Goal: Information Seeking & Learning: Learn about a topic

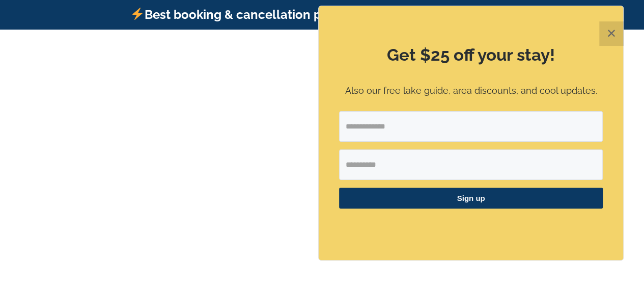
drag, startPoint x: 398, startPoint y: 168, endPoint x: 358, endPoint y: 141, distance: 48.7
click at [358, 141] on input "Email Address" at bounding box center [471, 126] width 264 height 31
click at [612, 29] on button "✕" at bounding box center [612, 33] width 24 height 24
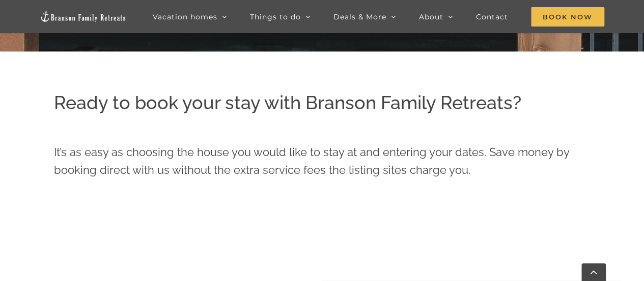
scroll to position [251, 0]
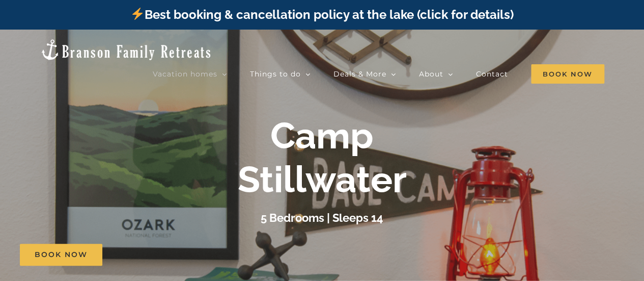
click at [409, 171] on div "Camp Stillwater" at bounding box center [322, 158] width 407 height 88
click at [444, 110] on div at bounding box center [322, 170] width 644 height 281
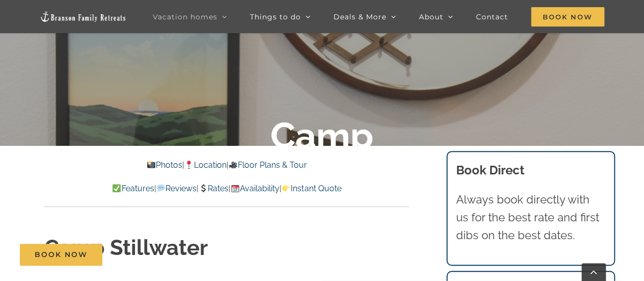
scroll to position [167, 0]
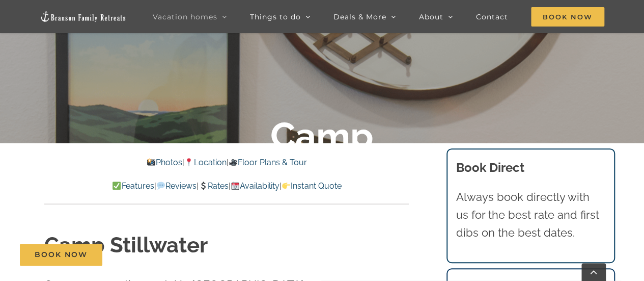
click at [152, 160] on link "Photos" at bounding box center [165, 162] width 36 height 10
click at [152, 158] on link "Photos" at bounding box center [165, 162] width 36 height 10
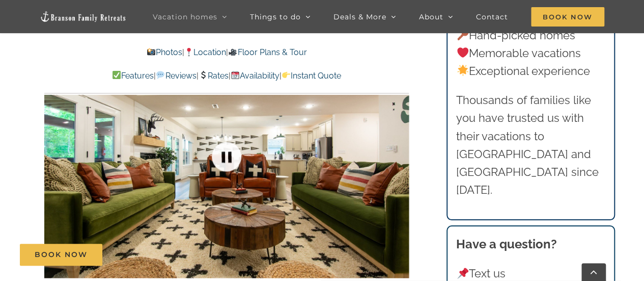
scroll to position [690, 0]
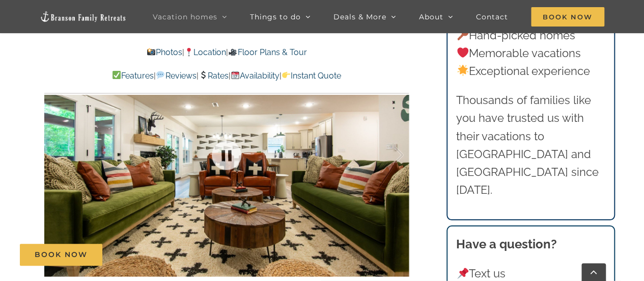
click at [307, 151] on div at bounding box center [226, 155] width 365 height 300
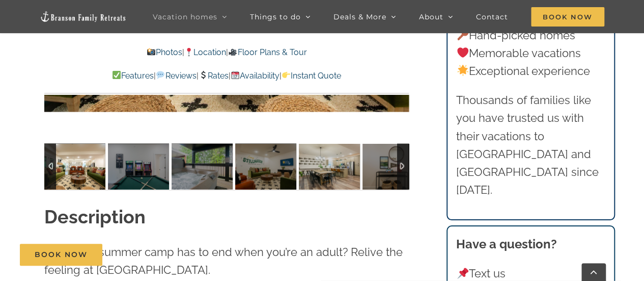
scroll to position [857, 0]
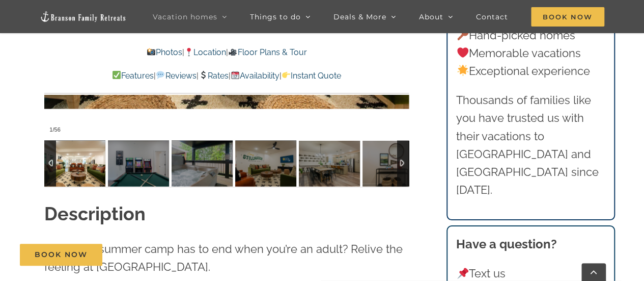
click at [78, 147] on img at bounding box center [74, 163] width 61 height 46
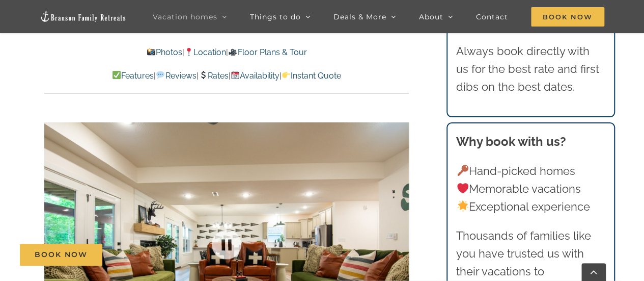
scroll to position [682, 0]
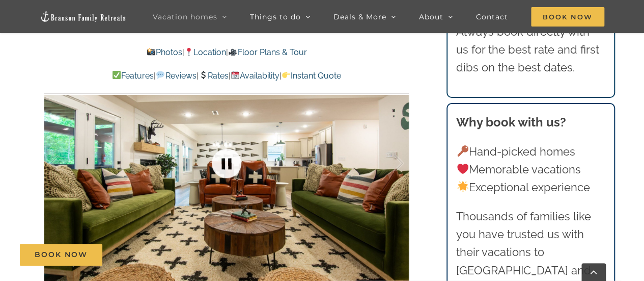
click at [225, 143] on link at bounding box center [226, 163] width 41 height 41
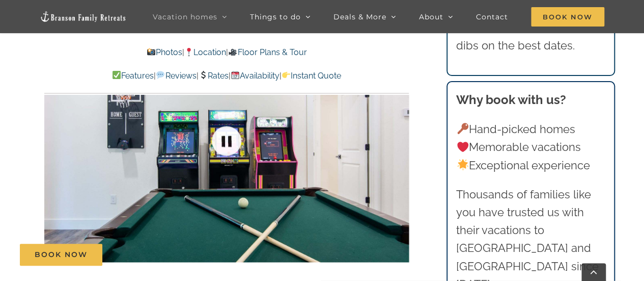
scroll to position [703, 0]
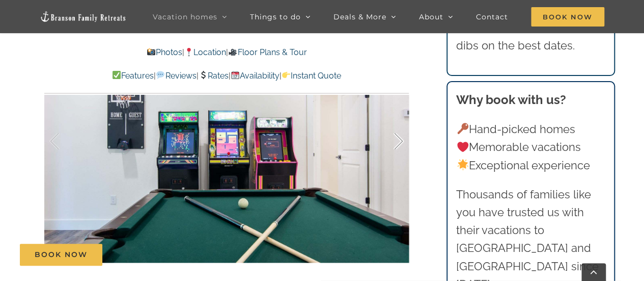
click at [396, 122] on div at bounding box center [388, 141] width 32 height 63
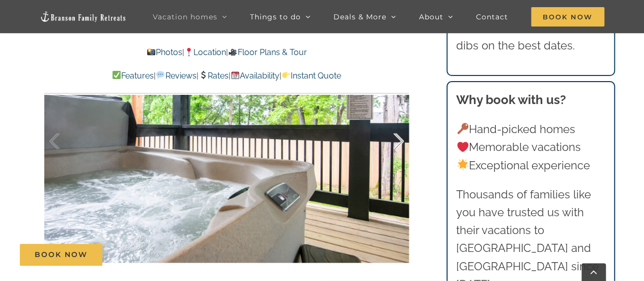
click at [396, 122] on div at bounding box center [388, 141] width 32 height 63
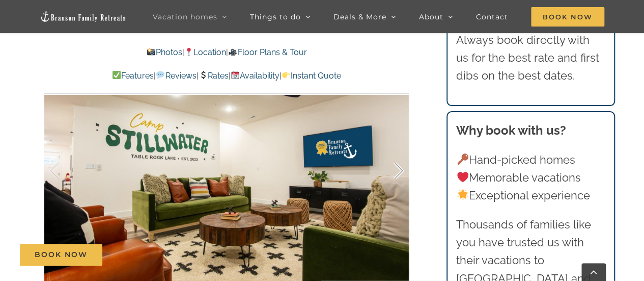
scroll to position [673, 0]
click at [395, 148] on div at bounding box center [388, 171] width 32 height 63
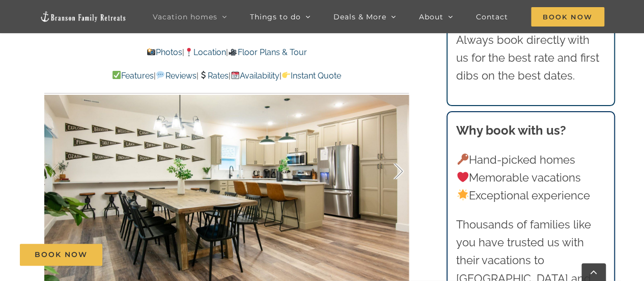
click at [395, 148] on div at bounding box center [388, 171] width 32 height 63
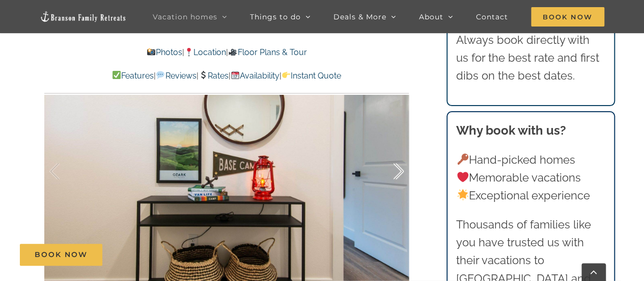
click at [395, 148] on div at bounding box center [388, 171] width 32 height 63
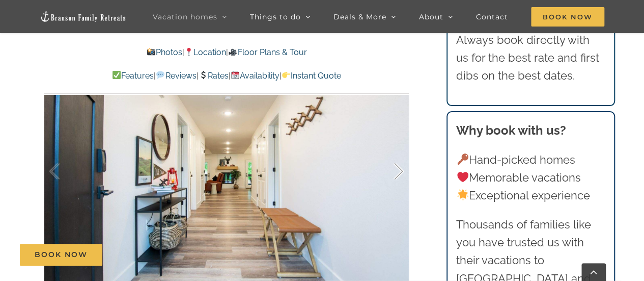
click at [395, 148] on div at bounding box center [388, 171] width 32 height 63
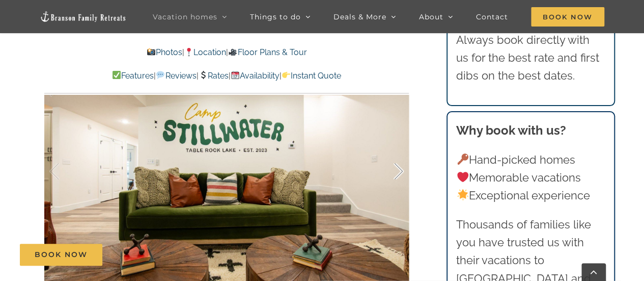
click at [395, 148] on div at bounding box center [388, 171] width 32 height 63
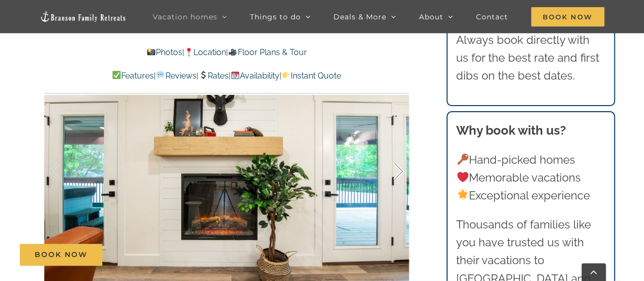
click at [395, 148] on div at bounding box center [388, 171] width 32 height 63
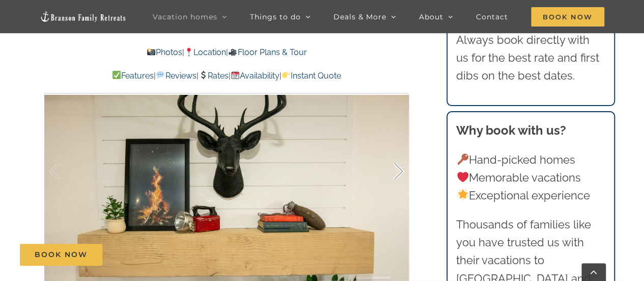
click at [395, 148] on div at bounding box center [388, 171] width 32 height 63
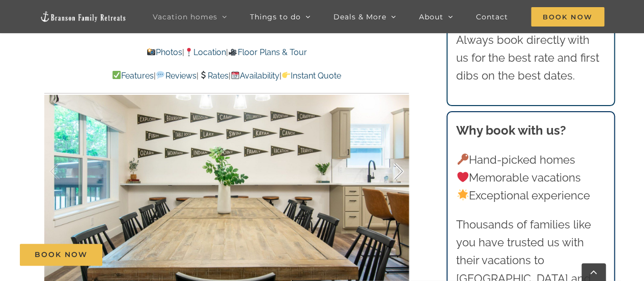
click at [395, 148] on div at bounding box center [388, 171] width 32 height 63
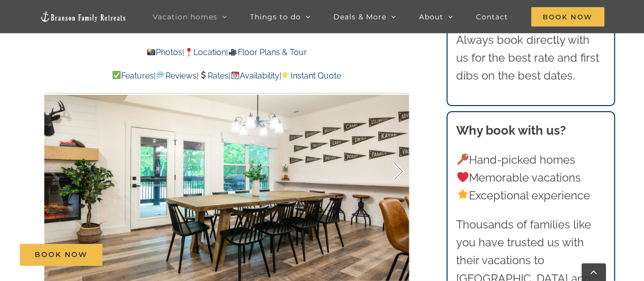
click at [395, 148] on div at bounding box center [388, 171] width 32 height 63
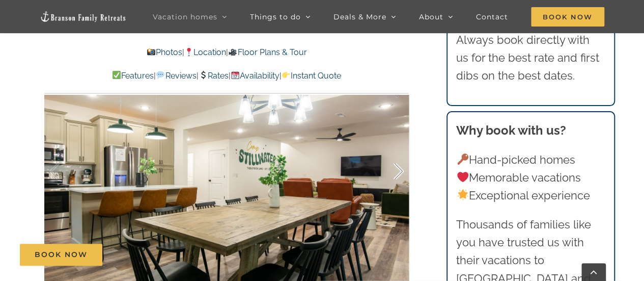
click at [395, 148] on div at bounding box center [388, 171] width 32 height 63
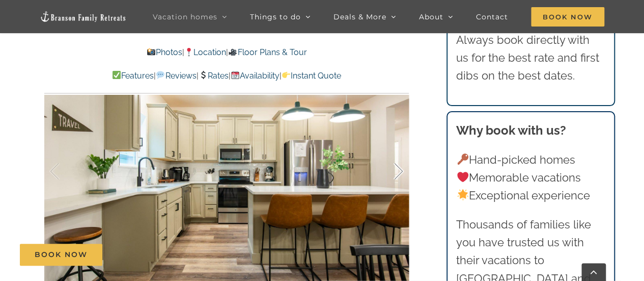
click at [395, 148] on div at bounding box center [388, 171] width 32 height 63
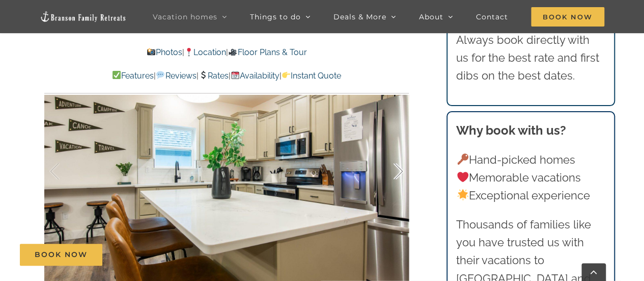
click at [395, 148] on div at bounding box center [388, 171] width 32 height 63
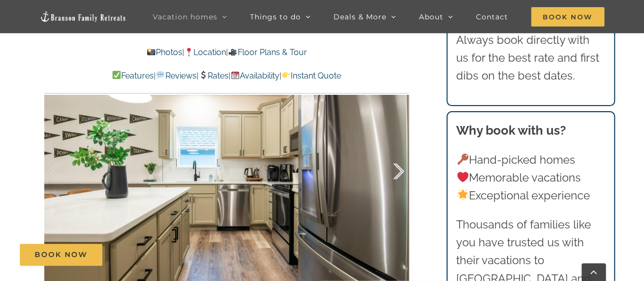
click at [395, 148] on div at bounding box center [388, 171] width 32 height 63
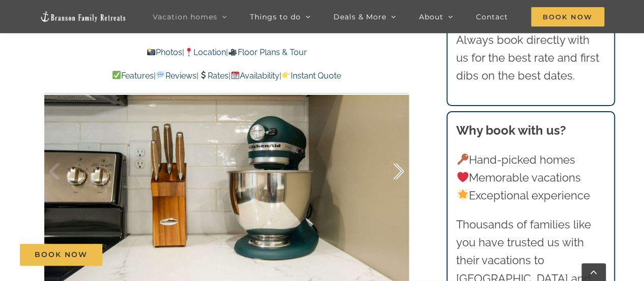
click at [395, 148] on div at bounding box center [388, 171] width 32 height 63
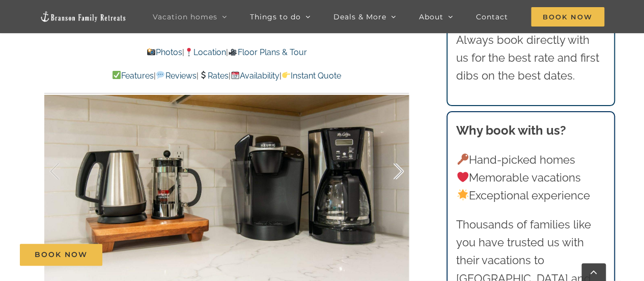
click at [395, 148] on div at bounding box center [388, 171] width 32 height 63
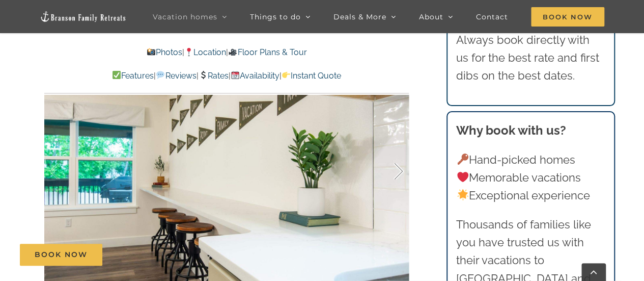
click at [395, 148] on div at bounding box center [388, 171] width 32 height 63
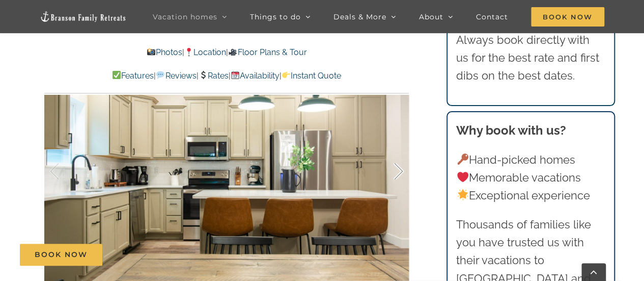
click at [395, 148] on div at bounding box center [388, 171] width 32 height 63
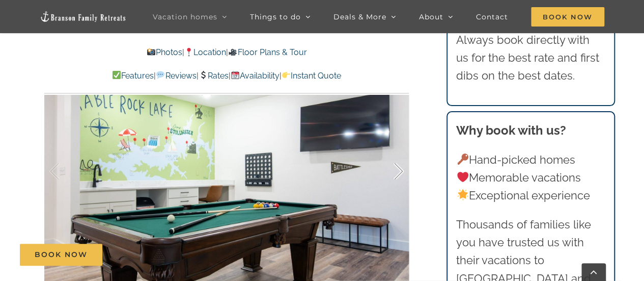
click at [395, 148] on div at bounding box center [388, 171] width 32 height 63
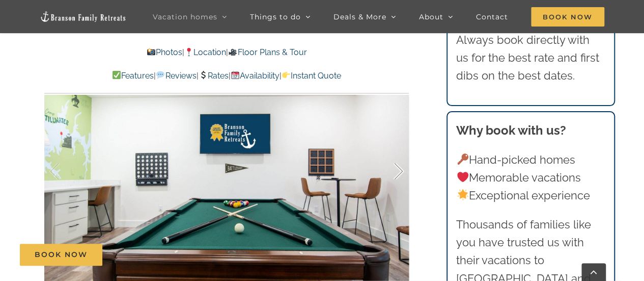
click at [395, 148] on div at bounding box center [388, 171] width 32 height 63
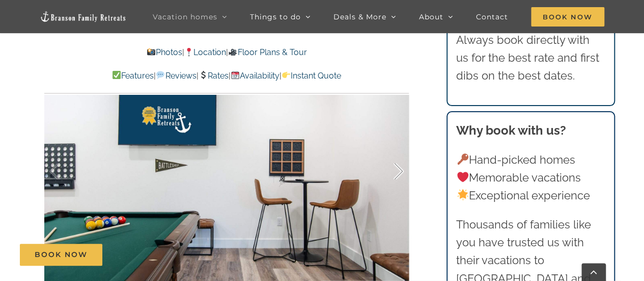
click at [395, 148] on div at bounding box center [388, 171] width 32 height 63
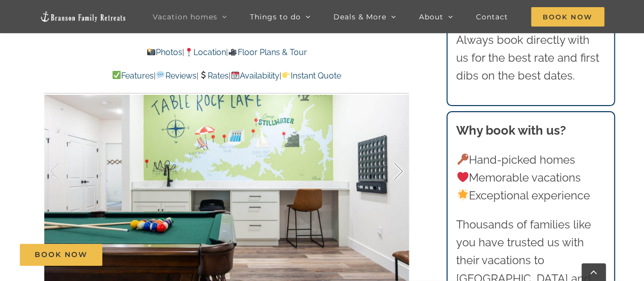
click at [395, 148] on div at bounding box center [388, 171] width 32 height 63
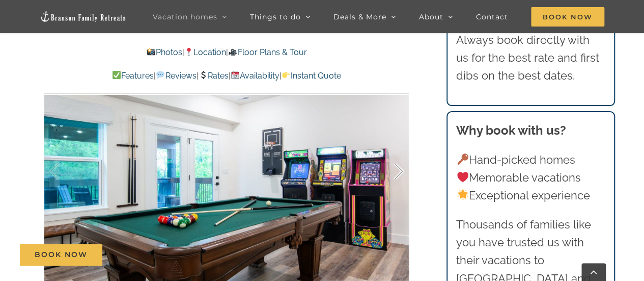
click at [395, 148] on div at bounding box center [388, 171] width 32 height 63
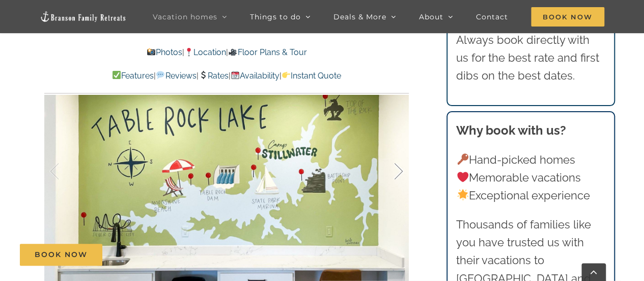
click at [395, 148] on div at bounding box center [388, 171] width 32 height 63
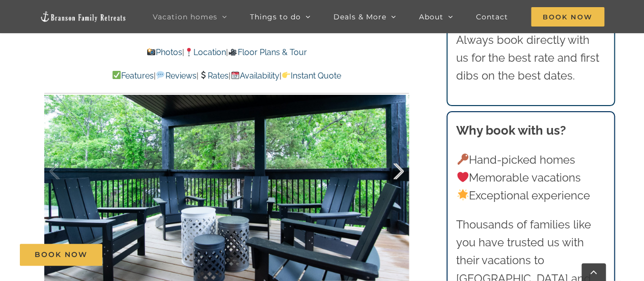
click at [395, 148] on div at bounding box center [388, 171] width 32 height 63
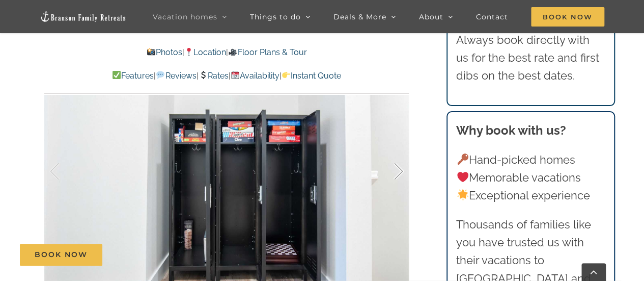
click at [395, 148] on div at bounding box center [388, 171] width 32 height 63
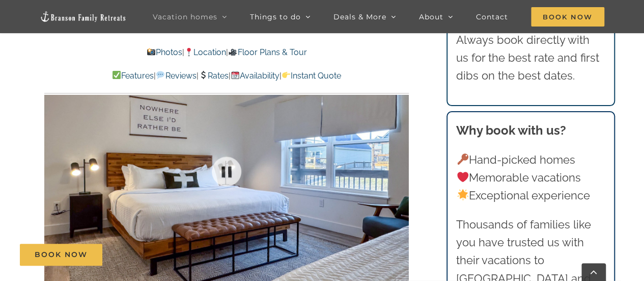
click at [395, 148] on div at bounding box center [226, 171] width 365 height 300
click at [395, 148] on div at bounding box center [388, 171] width 32 height 63
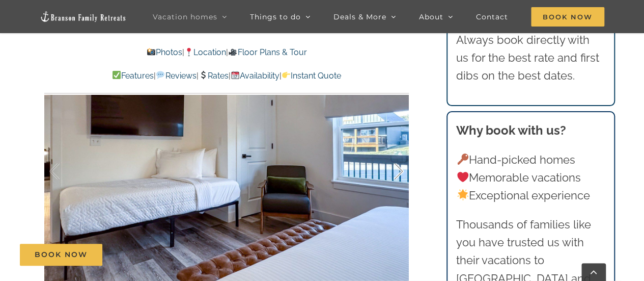
click at [395, 148] on div at bounding box center [388, 171] width 32 height 63
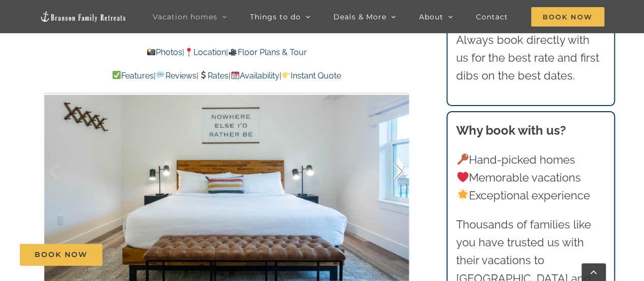
click at [395, 148] on div at bounding box center [388, 171] width 32 height 63
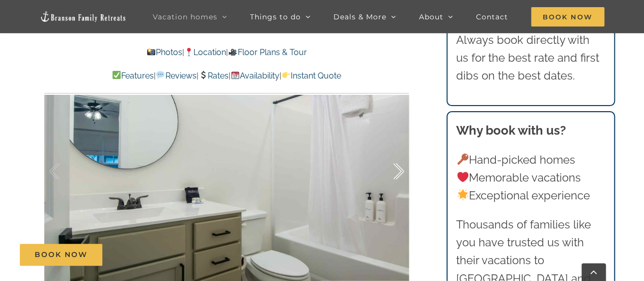
click at [395, 148] on div at bounding box center [388, 171] width 32 height 63
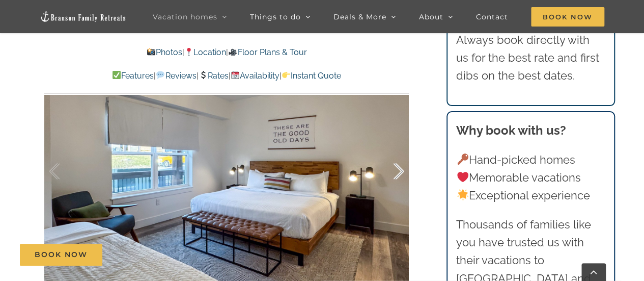
click at [395, 148] on div at bounding box center [388, 171] width 32 height 63
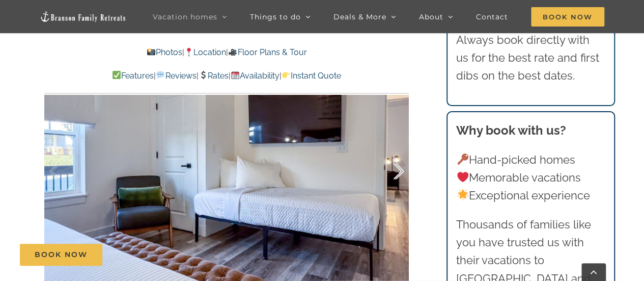
click at [395, 148] on div at bounding box center [388, 171] width 32 height 63
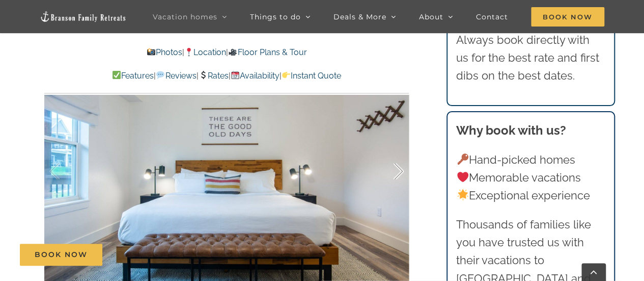
click at [395, 148] on div at bounding box center [388, 171] width 32 height 63
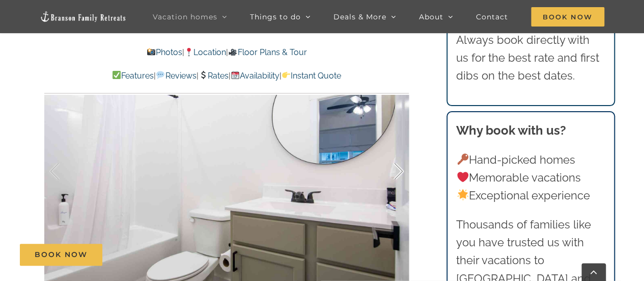
click at [395, 148] on div at bounding box center [388, 171] width 32 height 63
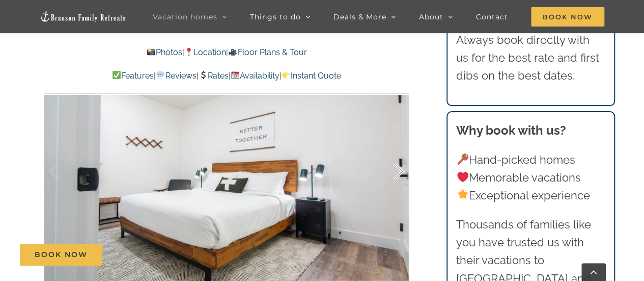
click at [395, 148] on div at bounding box center [388, 171] width 32 height 63
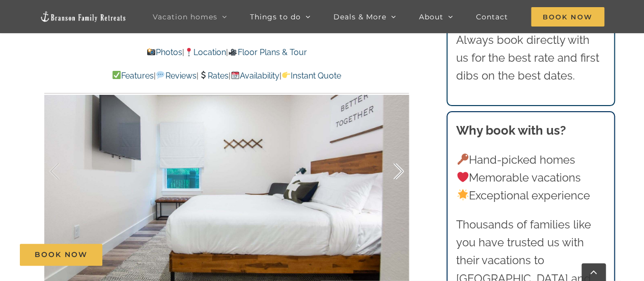
click at [395, 148] on div at bounding box center [388, 171] width 32 height 63
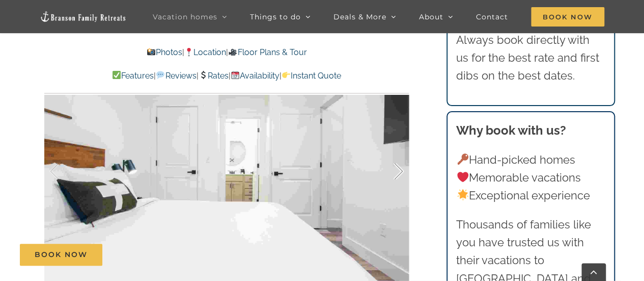
click at [395, 148] on div at bounding box center [388, 171] width 32 height 63
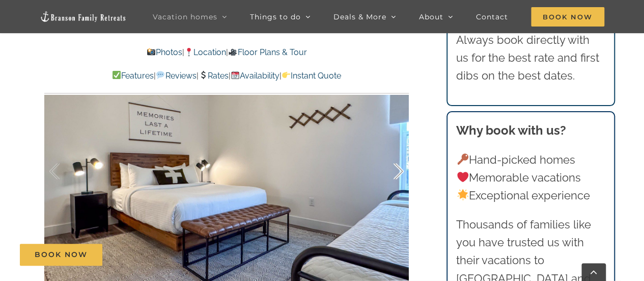
click at [395, 148] on div at bounding box center [388, 171] width 32 height 63
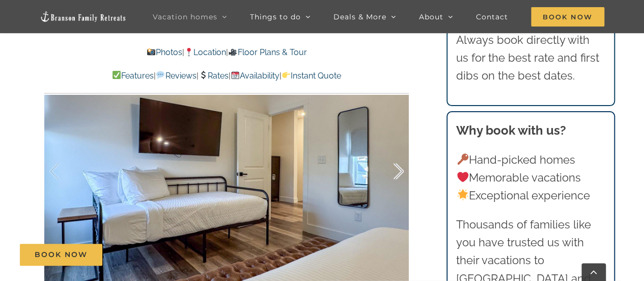
click at [395, 148] on div at bounding box center [388, 171] width 32 height 63
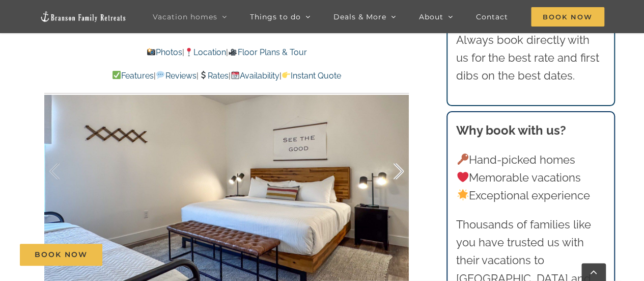
click at [395, 148] on div at bounding box center [388, 171] width 32 height 63
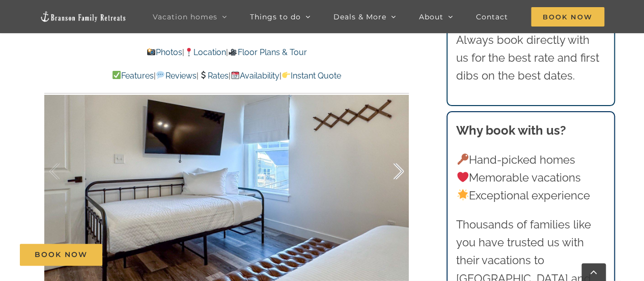
click at [395, 148] on div at bounding box center [388, 171] width 32 height 63
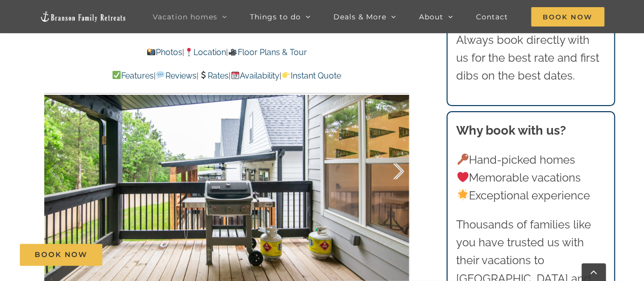
click at [395, 148] on div at bounding box center [388, 171] width 32 height 63
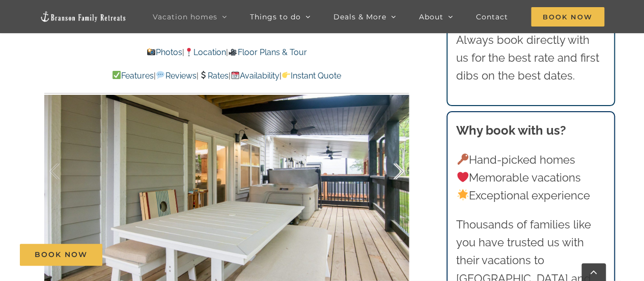
click at [395, 148] on div at bounding box center [388, 171] width 32 height 63
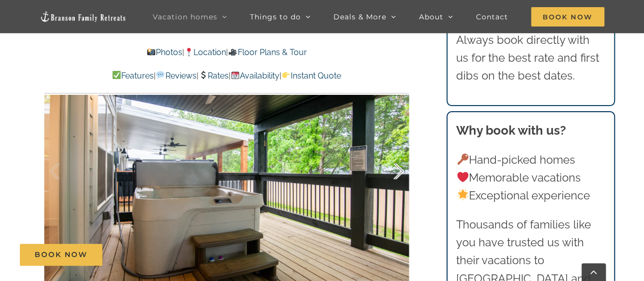
click at [395, 148] on div at bounding box center [388, 171] width 32 height 63
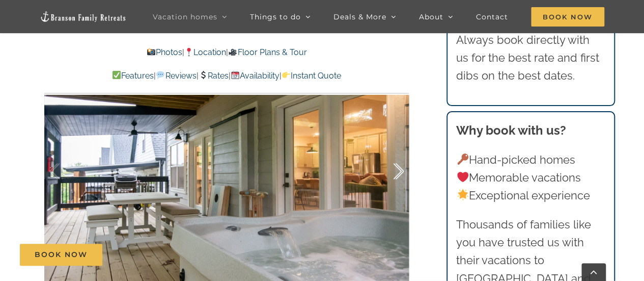
click at [395, 148] on div at bounding box center [388, 171] width 32 height 63
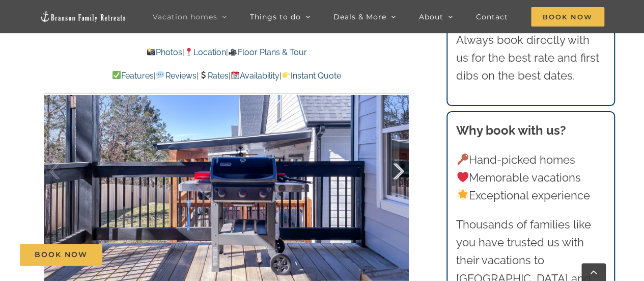
click at [395, 148] on div at bounding box center [388, 171] width 32 height 63
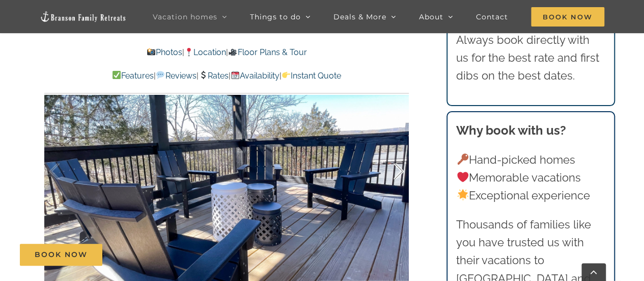
click at [395, 148] on div at bounding box center [388, 171] width 32 height 63
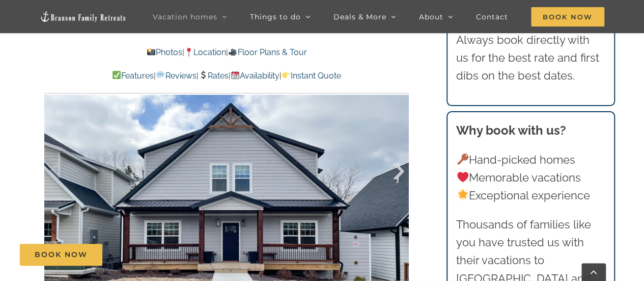
click at [395, 148] on div at bounding box center [388, 171] width 32 height 63
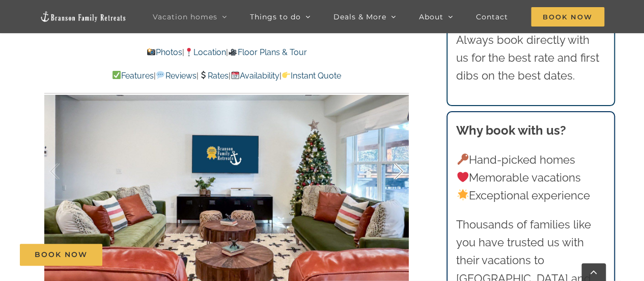
click at [395, 148] on div at bounding box center [388, 171] width 32 height 63
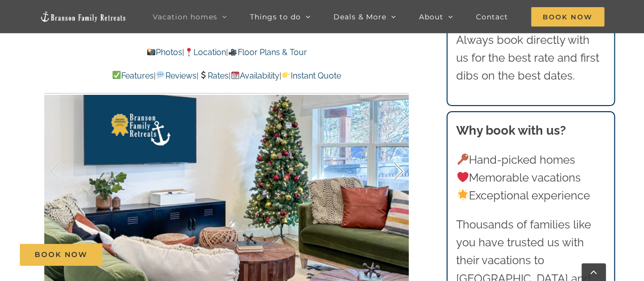
click at [395, 148] on div at bounding box center [388, 171] width 32 height 63
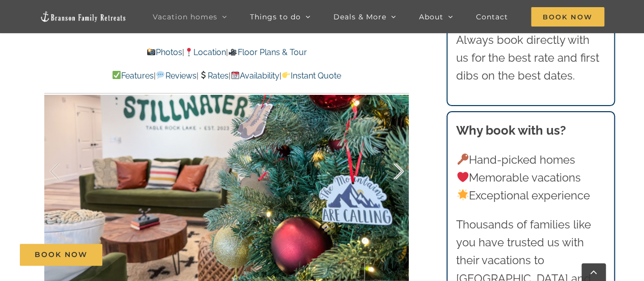
click at [395, 148] on div at bounding box center [388, 171] width 32 height 63
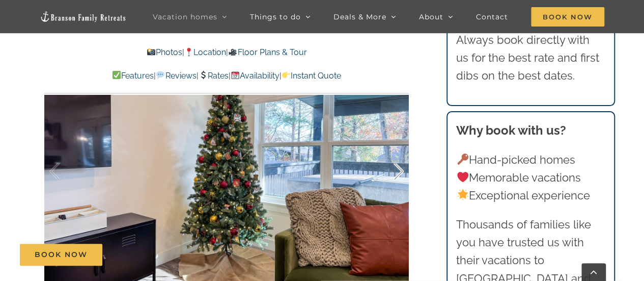
click at [395, 148] on div at bounding box center [388, 171] width 32 height 63
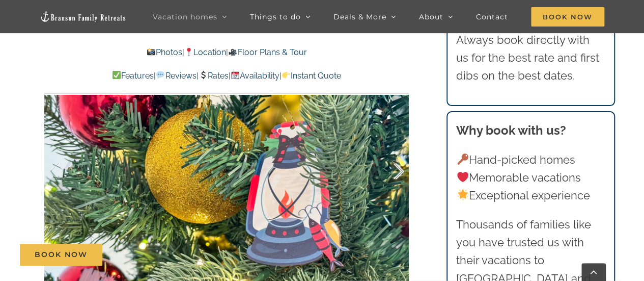
click at [395, 148] on div at bounding box center [388, 171] width 32 height 63
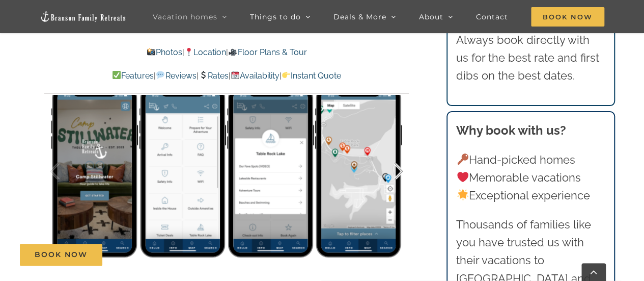
click at [395, 148] on div at bounding box center [388, 171] width 32 height 63
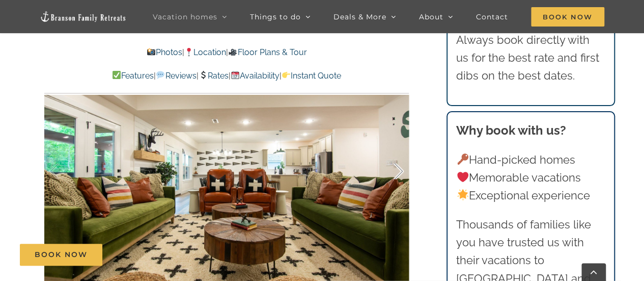
click at [395, 148] on div at bounding box center [388, 171] width 32 height 63
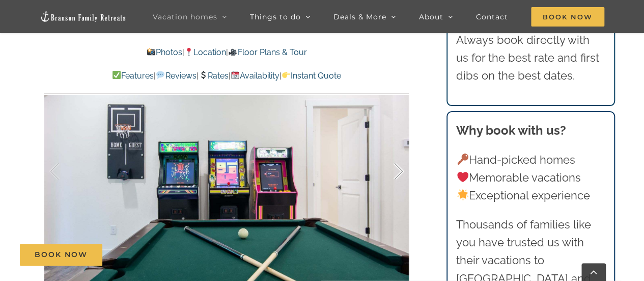
click at [395, 148] on div at bounding box center [388, 171] width 32 height 63
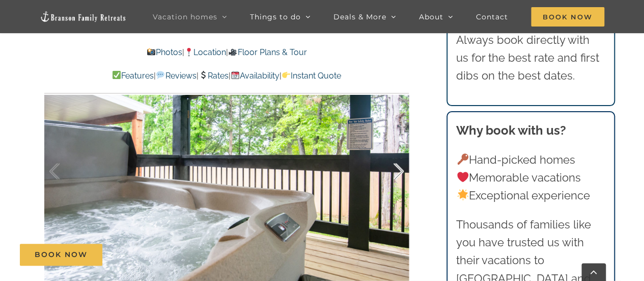
click at [395, 148] on div at bounding box center [388, 171] width 32 height 63
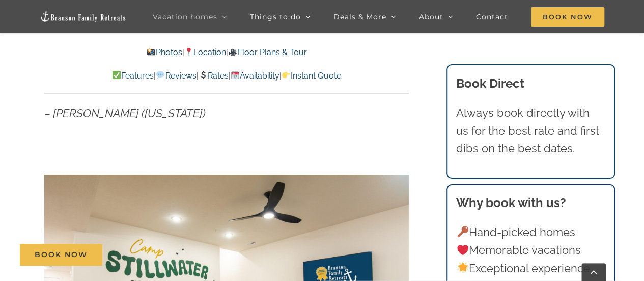
scroll to position [540, 0]
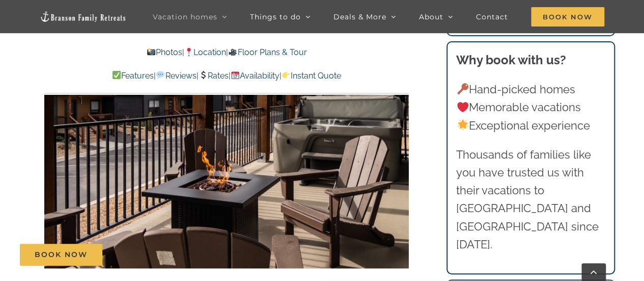
scroll to position [639, 0]
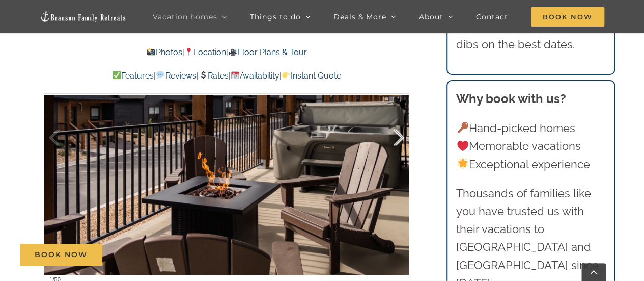
click at [395, 138] on div at bounding box center [388, 137] width 32 height 63
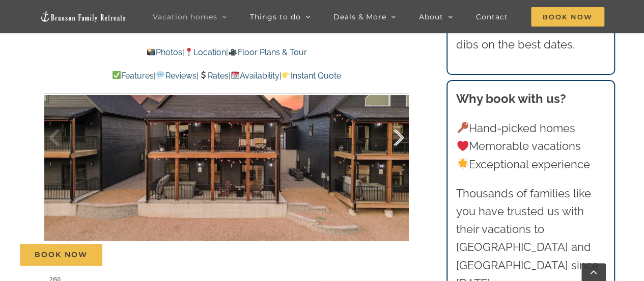
click at [395, 140] on div at bounding box center [388, 137] width 32 height 63
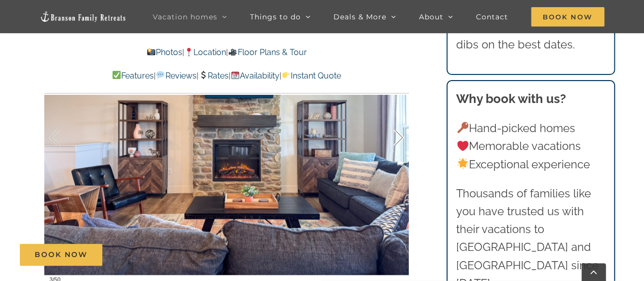
click at [395, 140] on div at bounding box center [388, 137] width 32 height 63
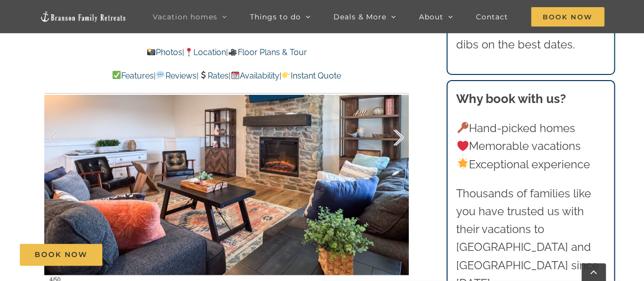
click at [395, 134] on div at bounding box center [388, 137] width 32 height 63
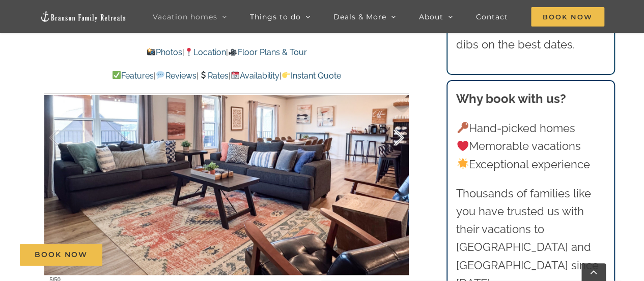
click at [395, 134] on div at bounding box center [388, 137] width 32 height 63
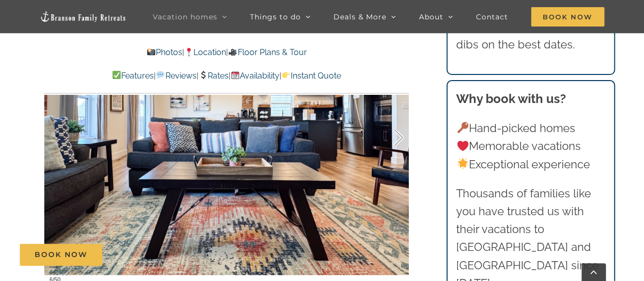
click at [395, 134] on div at bounding box center [388, 137] width 32 height 63
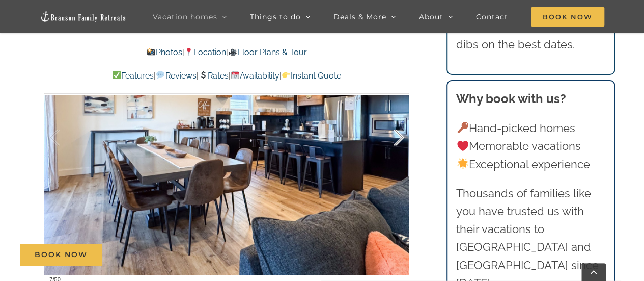
click at [395, 134] on div at bounding box center [388, 137] width 32 height 63
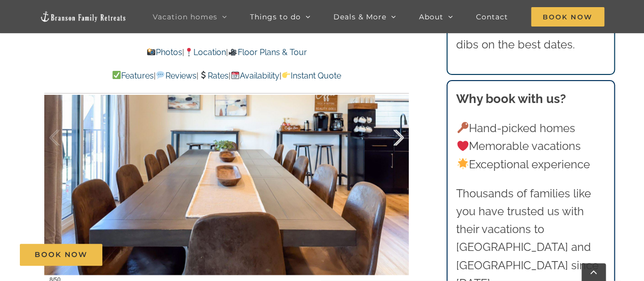
click at [395, 134] on div at bounding box center [388, 137] width 32 height 63
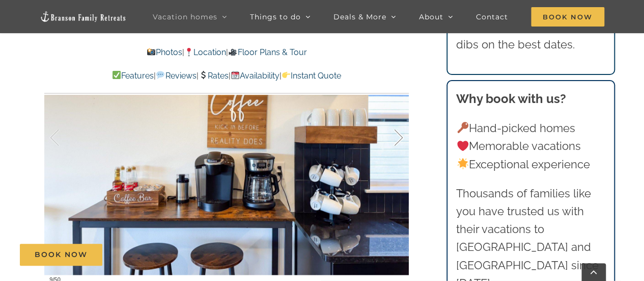
click at [394, 134] on div at bounding box center [388, 137] width 32 height 63
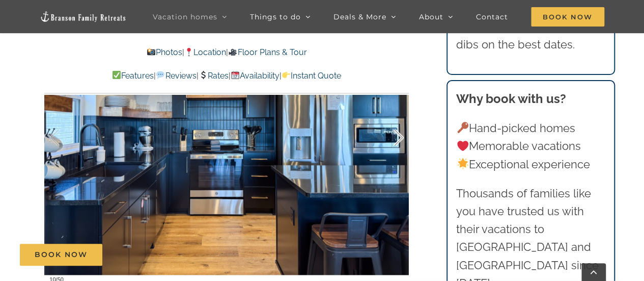
click at [394, 135] on div at bounding box center [388, 137] width 32 height 63
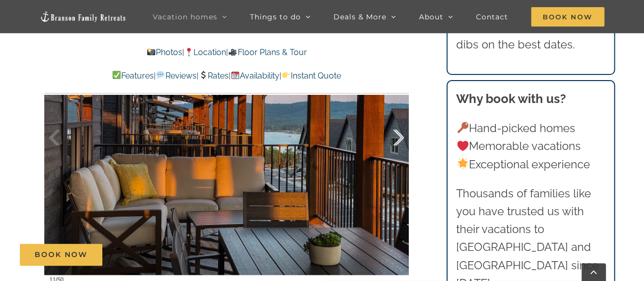
click at [395, 137] on div at bounding box center [388, 137] width 32 height 63
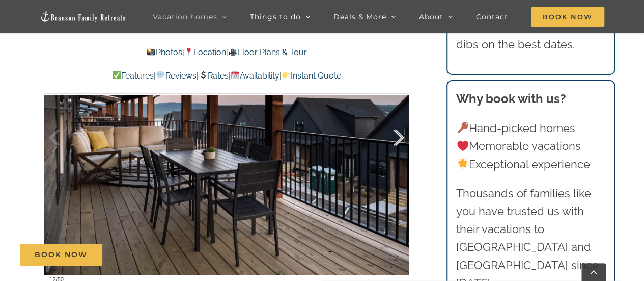
click at [395, 137] on div at bounding box center [388, 137] width 32 height 63
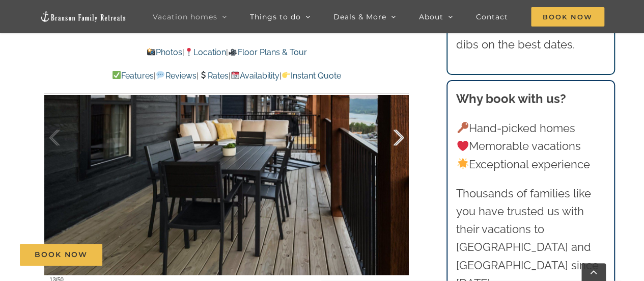
click at [395, 137] on div at bounding box center [388, 137] width 32 height 63
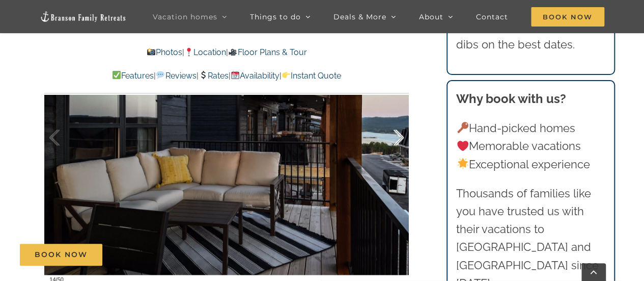
click at [395, 139] on div at bounding box center [388, 137] width 32 height 63
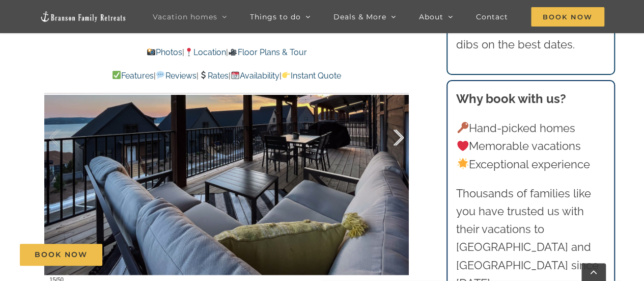
click at [395, 140] on div at bounding box center [388, 137] width 32 height 63
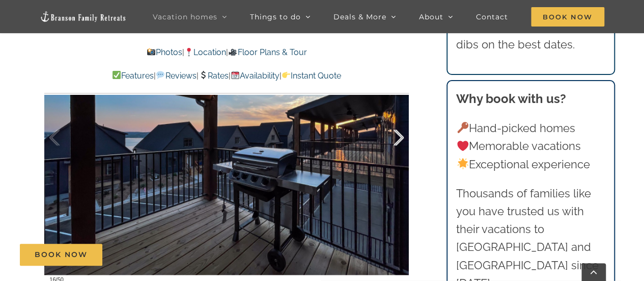
click at [395, 144] on div at bounding box center [388, 137] width 32 height 63
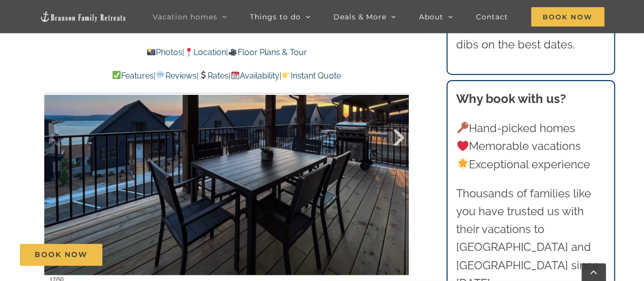
click at [395, 145] on div at bounding box center [388, 137] width 32 height 63
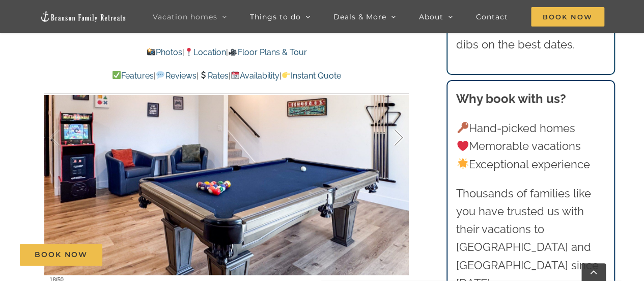
click at [395, 146] on div at bounding box center [388, 137] width 32 height 63
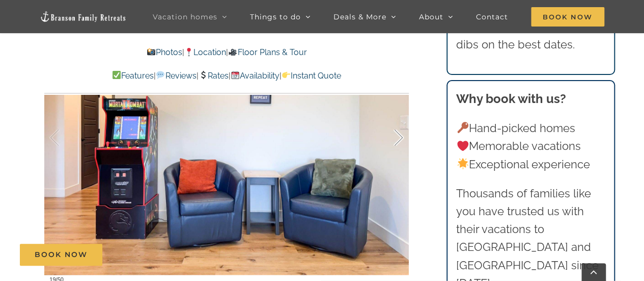
click at [395, 146] on div at bounding box center [388, 137] width 32 height 63
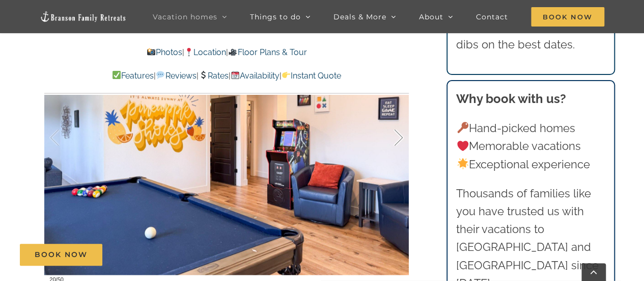
click at [395, 148] on div at bounding box center [388, 137] width 32 height 63
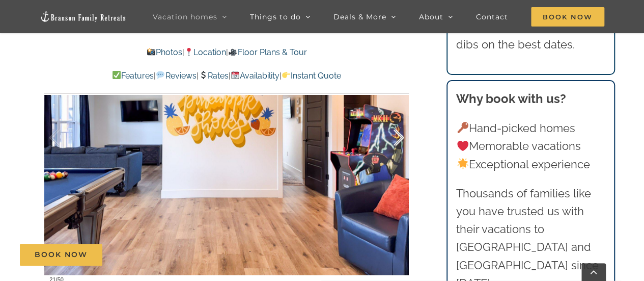
click at [394, 149] on div at bounding box center [388, 137] width 32 height 63
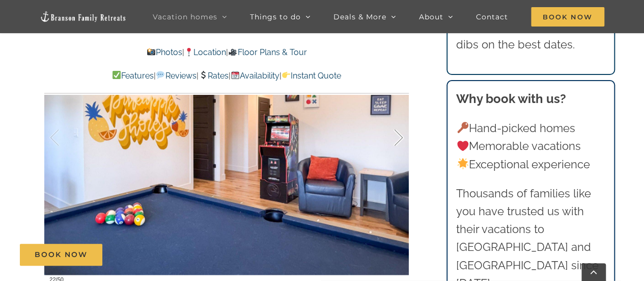
click at [394, 150] on div at bounding box center [388, 137] width 32 height 63
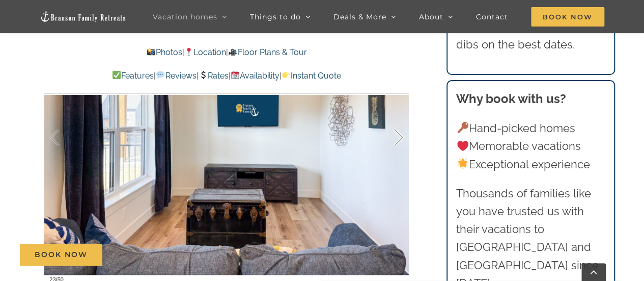
click at [394, 141] on div at bounding box center [388, 137] width 32 height 63
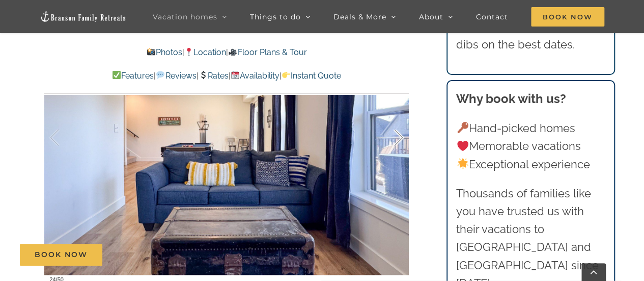
click at [394, 141] on div at bounding box center [388, 137] width 32 height 63
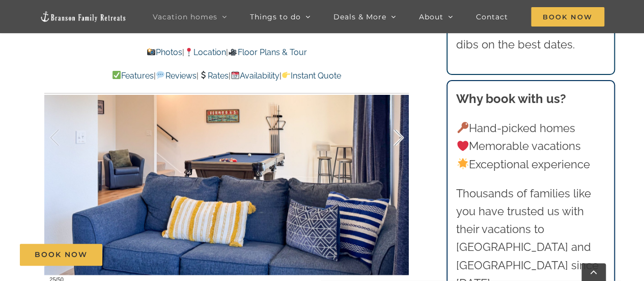
click at [394, 143] on div at bounding box center [388, 137] width 32 height 63
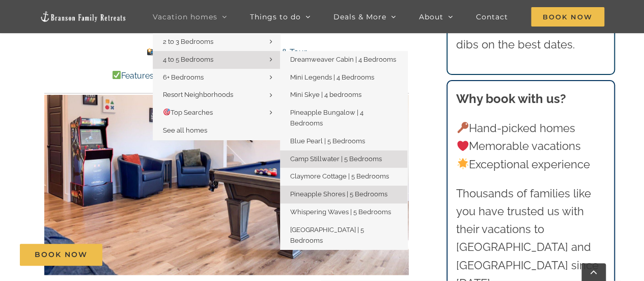
click at [337, 155] on span "Camp Stillwater | 5 Bedrooms" at bounding box center [336, 159] width 92 height 8
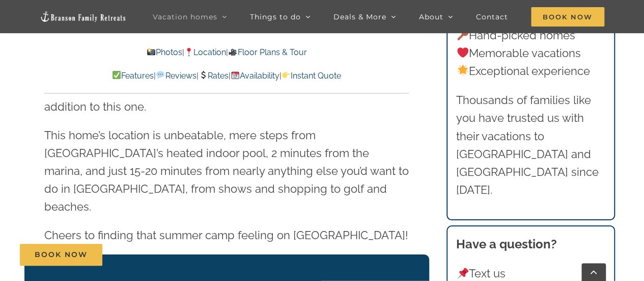
scroll to position [1822, 0]
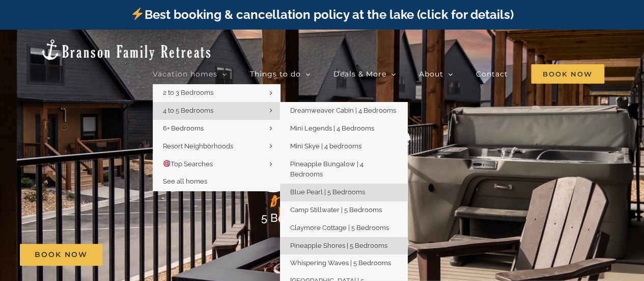
click at [316, 188] on span "Blue Pearl | 5 Bedrooms" at bounding box center [327, 192] width 75 height 8
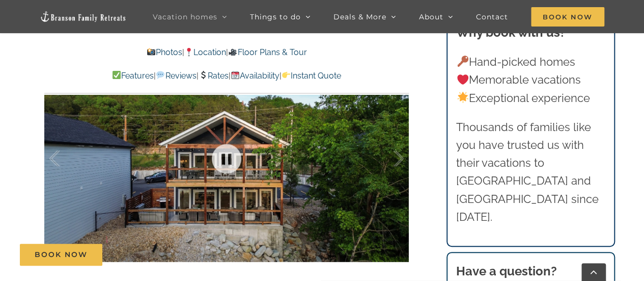
scroll to position [596, 0]
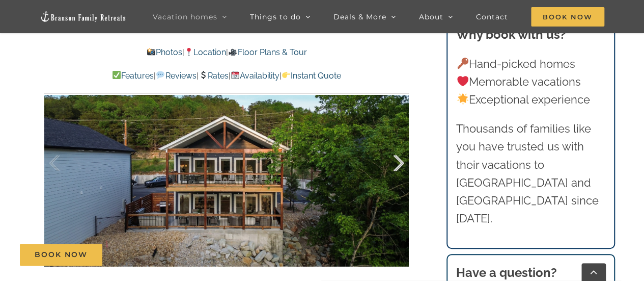
click at [398, 160] on div at bounding box center [388, 162] width 32 height 63
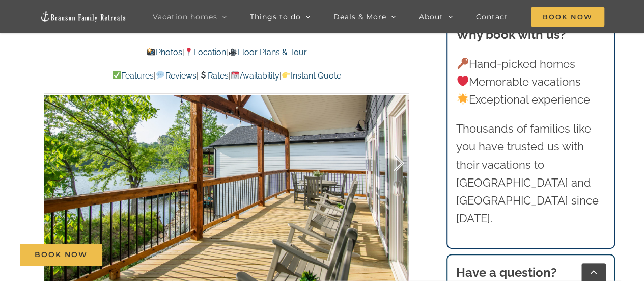
click at [398, 164] on div at bounding box center [388, 162] width 32 height 63
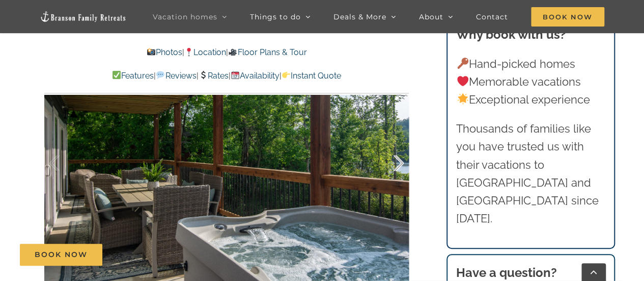
click at [397, 165] on div at bounding box center [388, 162] width 32 height 63
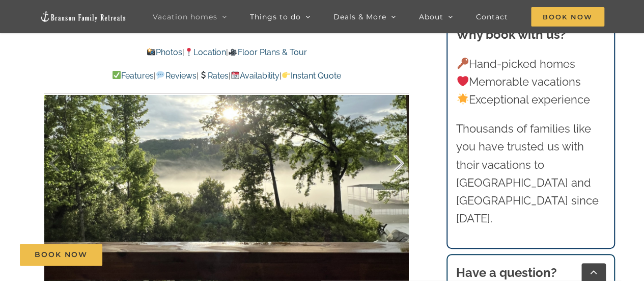
click at [394, 158] on div at bounding box center [388, 162] width 32 height 63
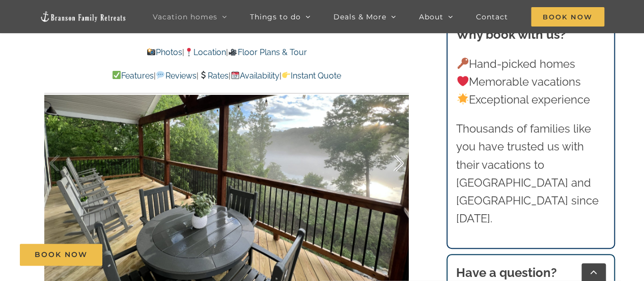
click at [394, 158] on div at bounding box center [388, 162] width 32 height 63
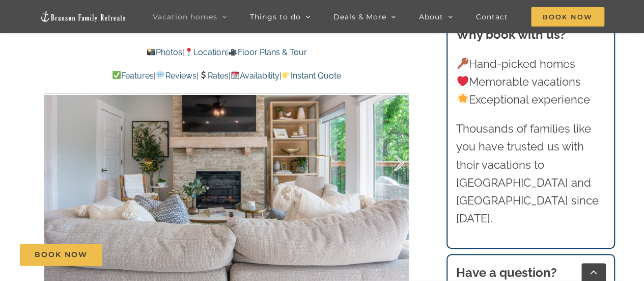
click at [394, 158] on div at bounding box center [388, 162] width 32 height 63
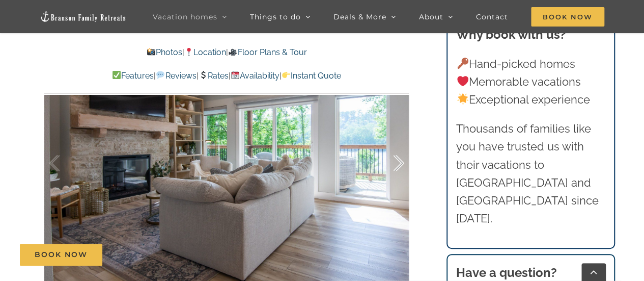
click at [395, 160] on div at bounding box center [388, 162] width 32 height 63
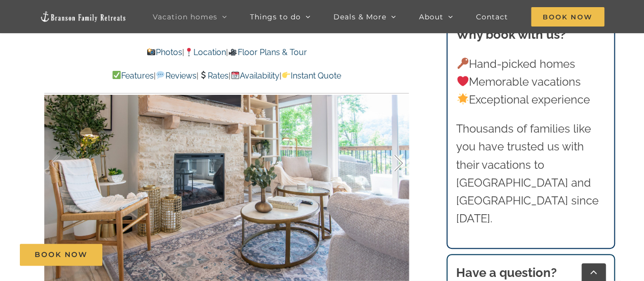
click at [395, 160] on div at bounding box center [388, 162] width 32 height 63
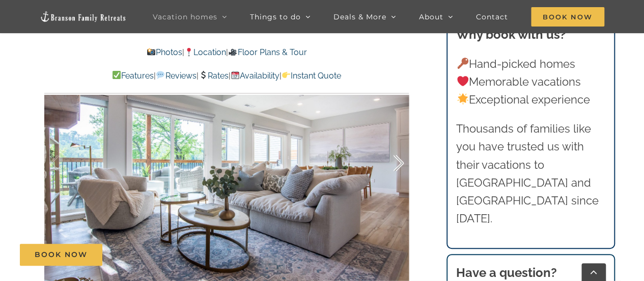
click at [396, 162] on div at bounding box center [388, 162] width 32 height 63
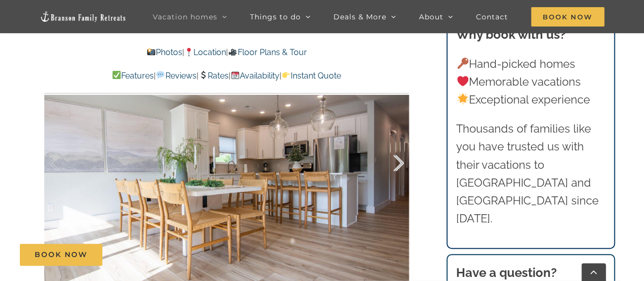
click at [396, 163] on div at bounding box center [388, 162] width 32 height 63
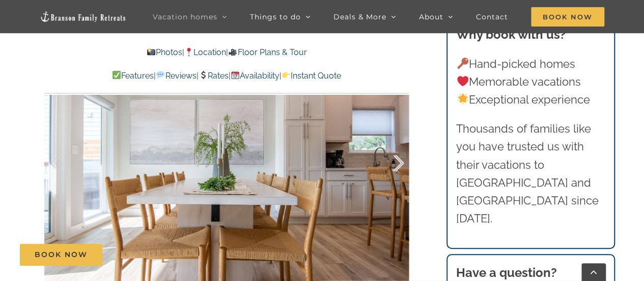
click at [396, 154] on div at bounding box center [388, 162] width 32 height 63
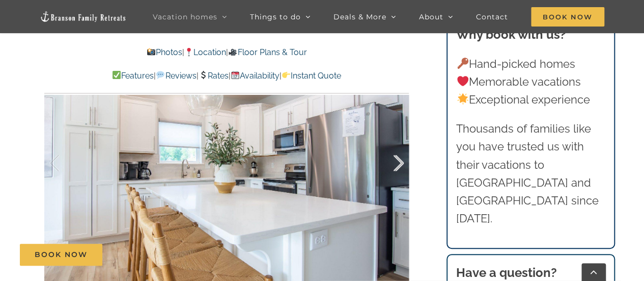
click at [396, 154] on div at bounding box center [388, 162] width 32 height 63
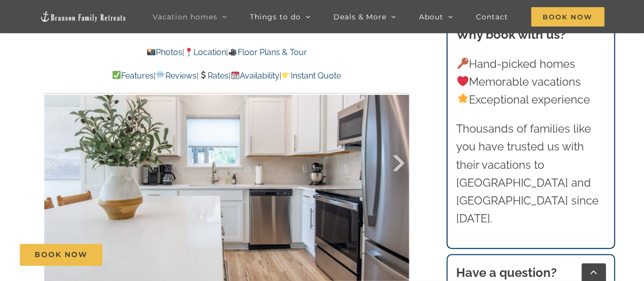
click at [396, 154] on div at bounding box center [388, 162] width 32 height 63
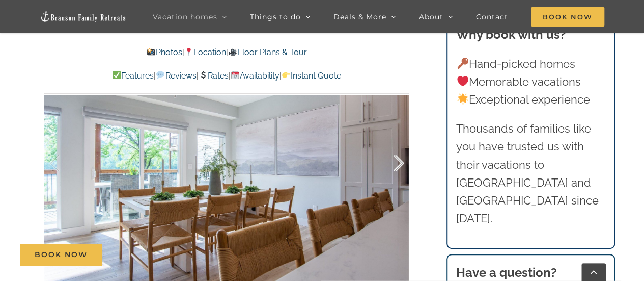
click at [396, 154] on div at bounding box center [388, 162] width 32 height 63
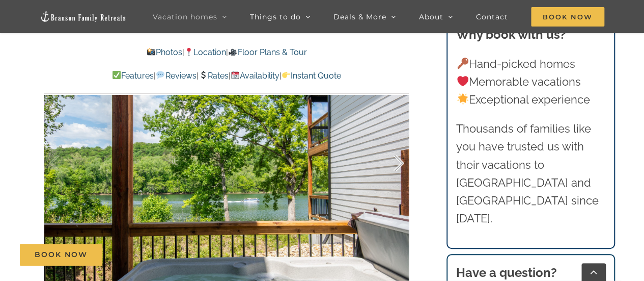
click at [396, 154] on div at bounding box center [388, 162] width 32 height 63
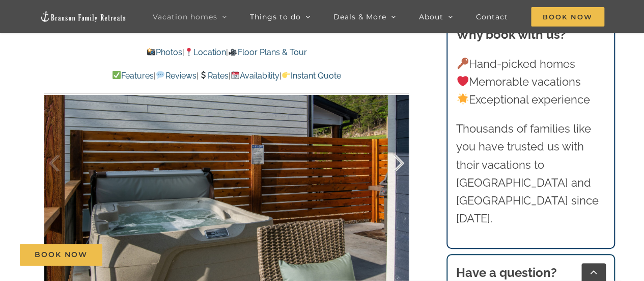
click at [396, 154] on div at bounding box center [388, 162] width 32 height 63
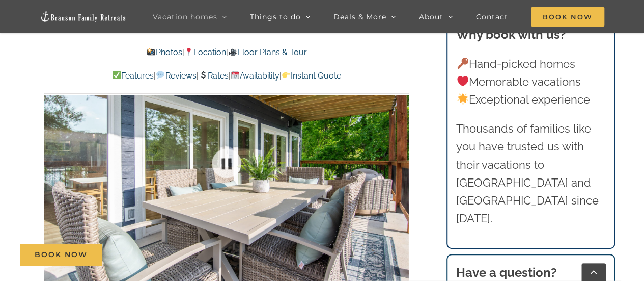
click at [396, 154] on div at bounding box center [226, 163] width 365 height 300
click at [396, 154] on div at bounding box center [388, 162] width 32 height 63
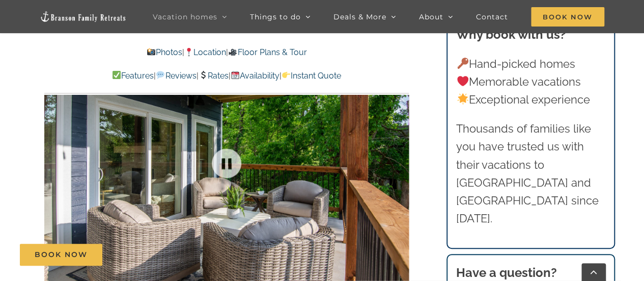
click at [395, 159] on div at bounding box center [226, 163] width 365 height 300
click at [397, 154] on div at bounding box center [388, 162] width 32 height 63
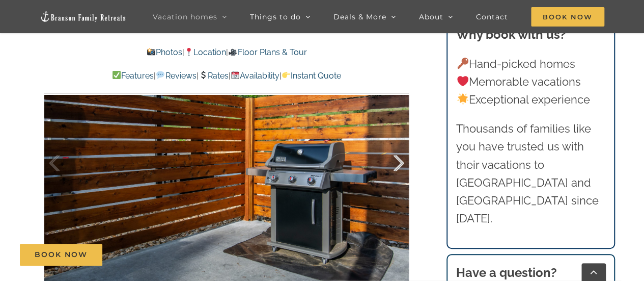
click at [397, 154] on div at bounding box center [388, 162] width 32 height 63
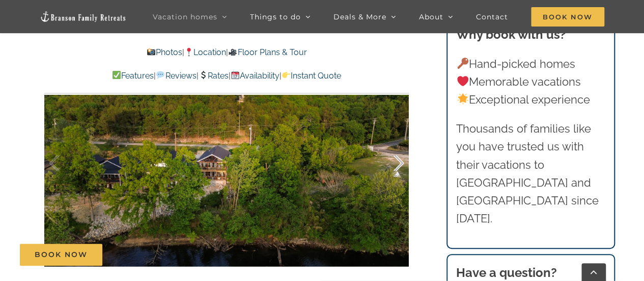
click at [397, 154] on div at bounding box center [388, 162] width 32 height 63
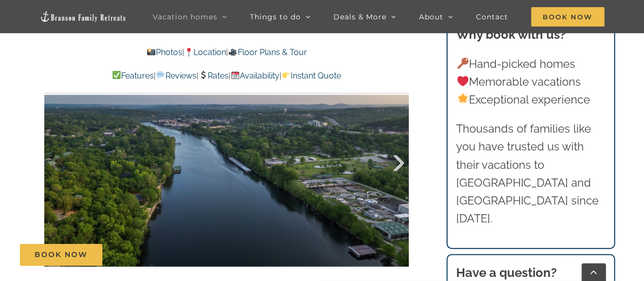
click at [397, 154] on div at bounding box center [388, 162] width 32 height 63
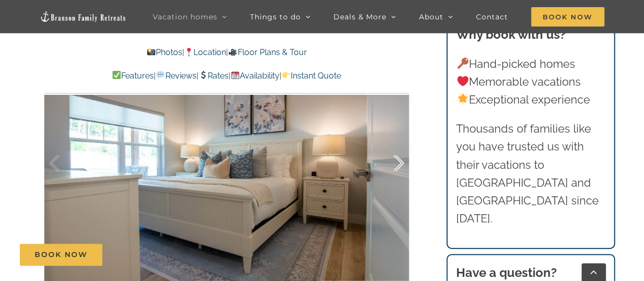
click at [397, 154] on div at bounding box center [388, 162] width 32 height 63
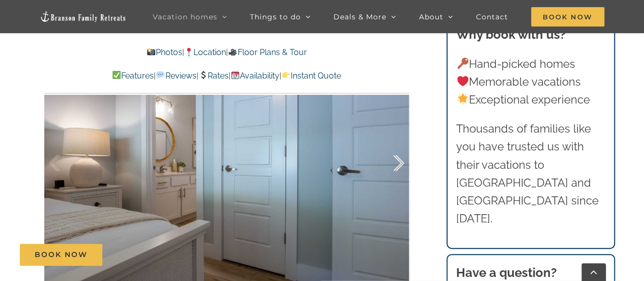
click at [397, 154] on div at bounding box center [388, 162] width 32 height 63
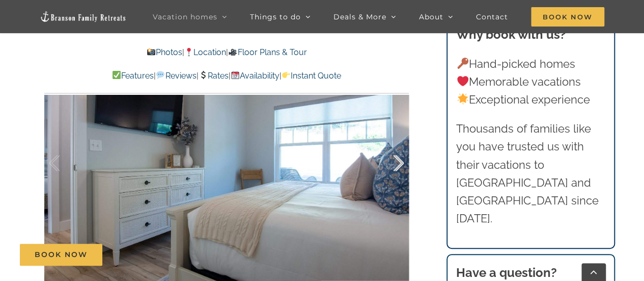
click at [397, 154] on div at bounding box center [388, 162] width 32 height 63
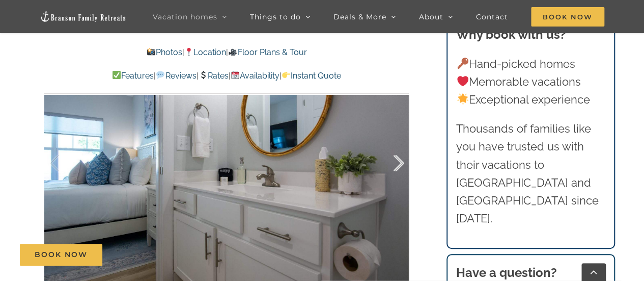
click at [397, 154] on div at bounding box center [388, 162] width 32 height 63
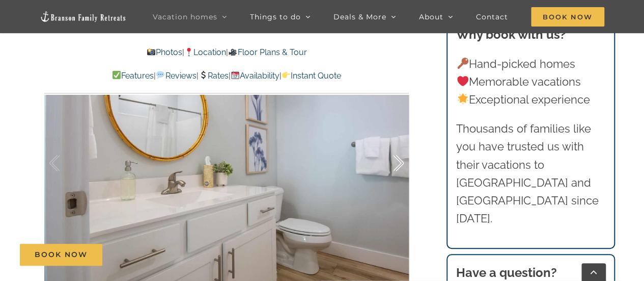
click at [397, 154] on div at bounding box center [388, 162] width 32 height 63
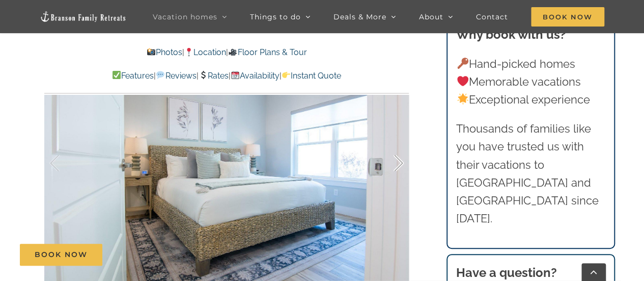
click at [397, 154] on div at bounding box center [388, 162] width 32 height 63
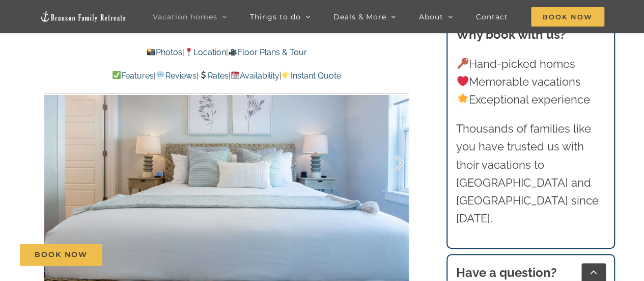
click at [397, 154] on div at bounding box center [388, 162] width 32 height 63
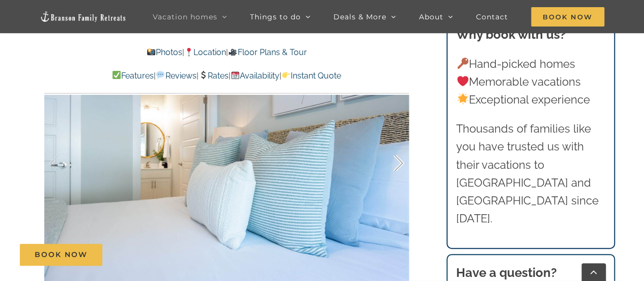
click at [397, 154] on div at bounding box center [388, 162] width 32 height 63
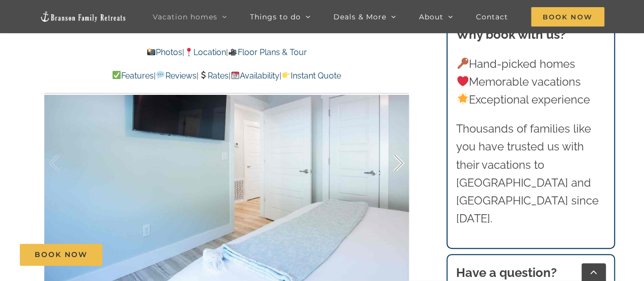
click at [397, 154] on div at bounding box center [388, 162] width 32 height 63
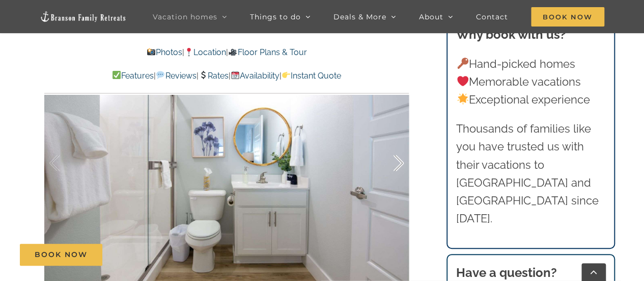
click at [397, 154] on div at bounding box center [388, 162] width 32 height 63
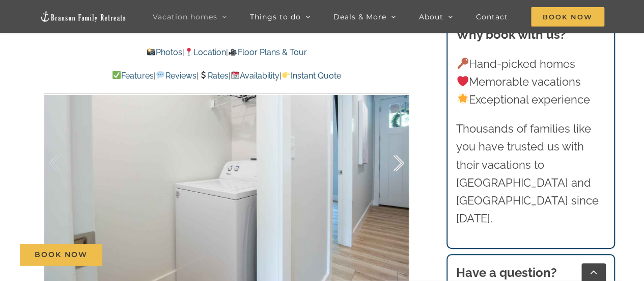
click at [397, 154] on div at bounding box center [388, 162] width 32 height 63
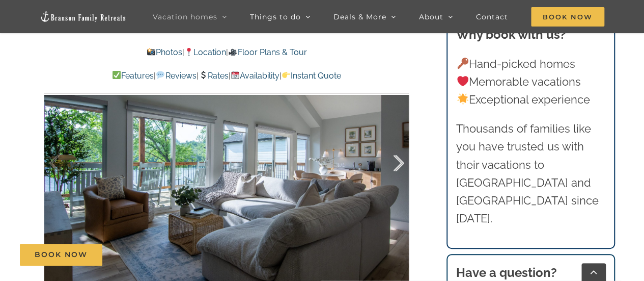
click at [397, 154] on div at bounding box center [388, 162] width 32 height 63
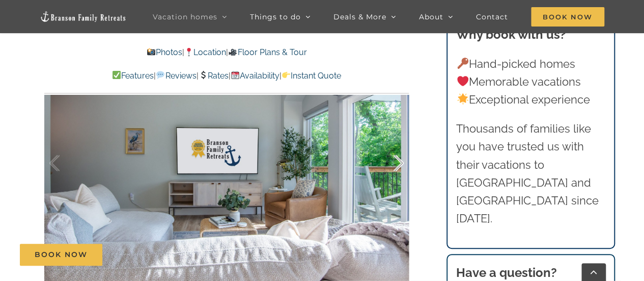
click at [397, 154] on div at bounding box center [388, 162] width 32 height 63
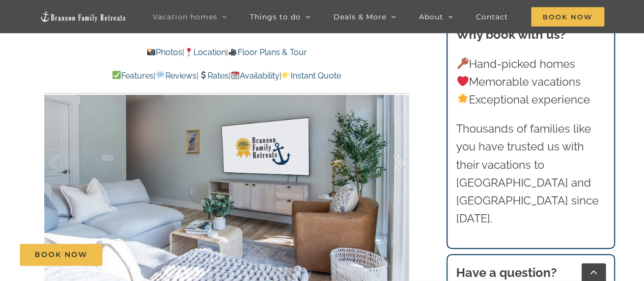
click at [397, 155] on div at bounding box center [388, 162] width 32 height 63
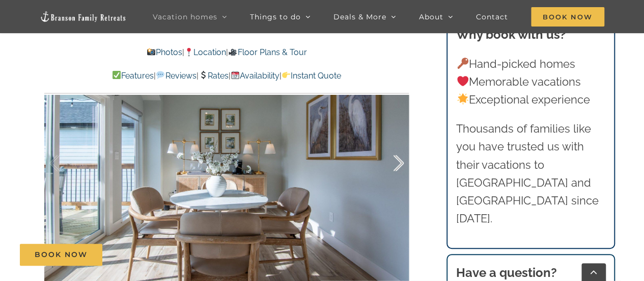
click at [397, 155] on div at bounding box center [388, 162] width 32 height 63
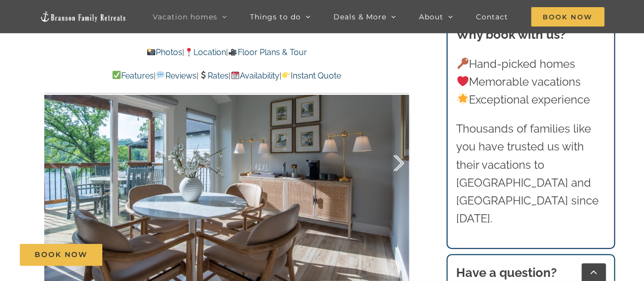
click at [396, 155] on div at bounding box center [388, 162] width 32 height 63
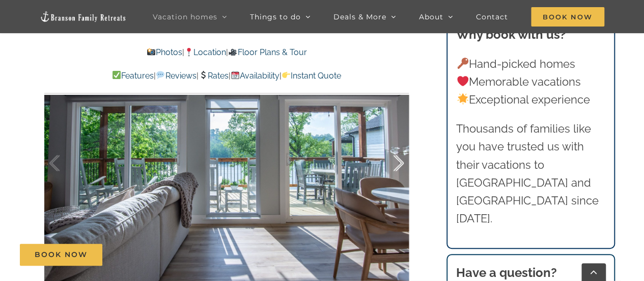
click at [397, 155] on div at bounding box center [388, 162] width 32 height 63
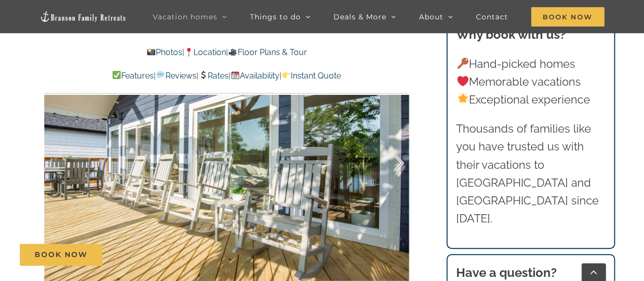
click at [397, 156] on div at bounding box center [388, 162] width 32 height 63
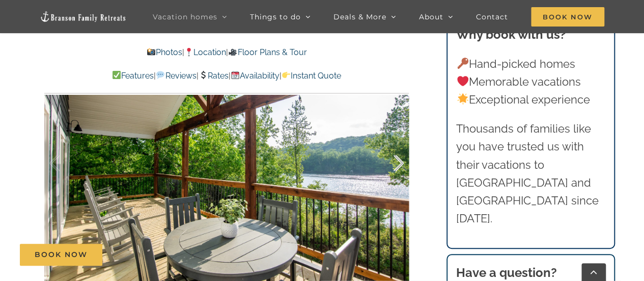
click at [397, 157] on div at bounding box center [388, 162] width 32 height 63
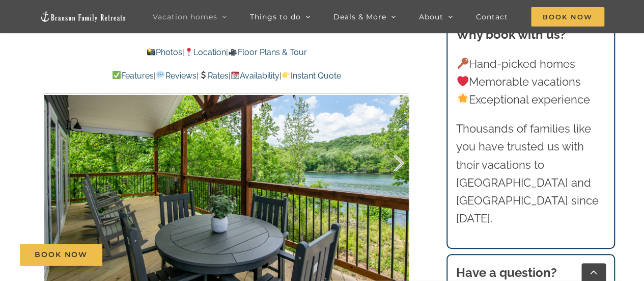
click at [398, 159] on div at bounding box center [388, 162] width 32 height 63
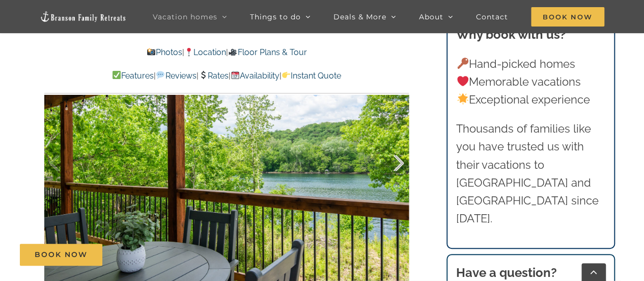
click at [398, 159] on div at bounding box center [388, 162] width 32 height 63
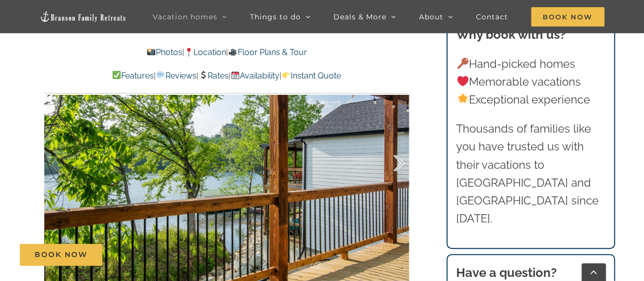
click at [398, 159] on div at bounding box center [388, 162] width 32 height 63
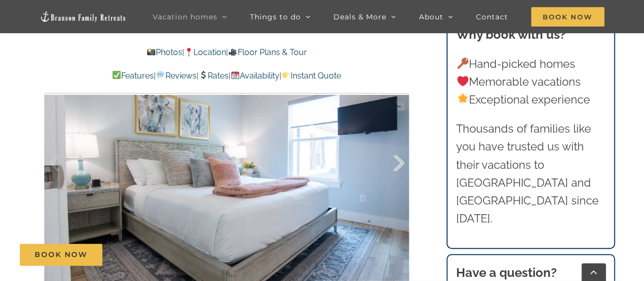
click at [398, 159] on div at bounding box center [388, 162] width 32 height 63
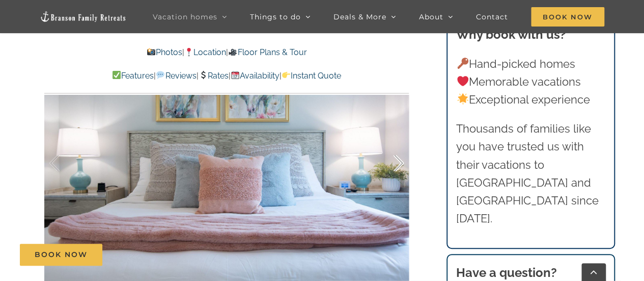
click at [399, 160] on div at bounding box center [388, 162] width 32 height 63
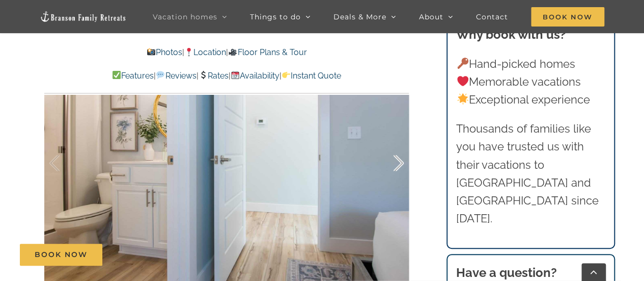
click at [399, 161] on div at bounding box center [388, 162] width 32 height 63
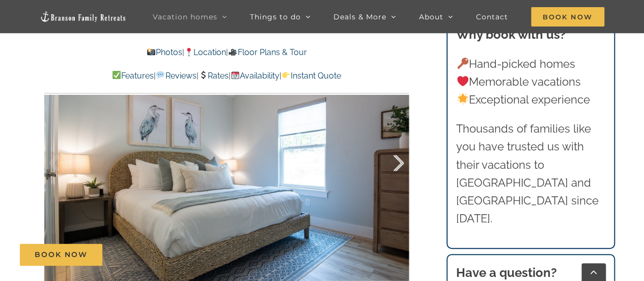
click at [399, 161] on div at bounding box center [388, 162] width 32 height 63
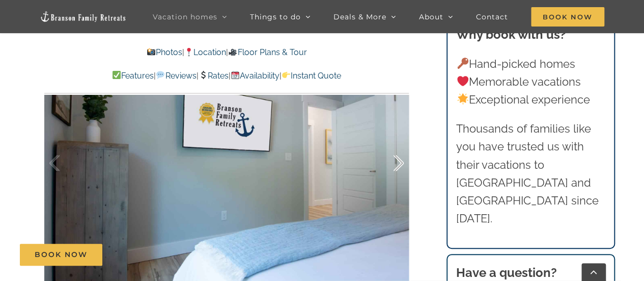
click at [399, 161] on div at bounding box center [388, 162] width 32 height 63
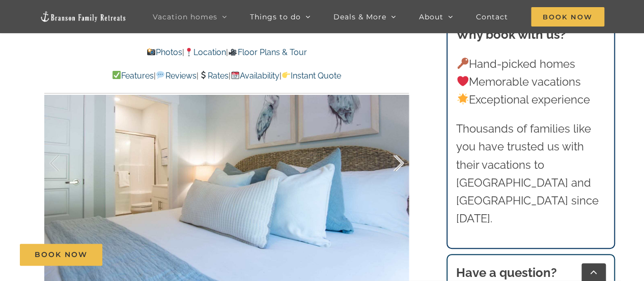
click at [399, 160] on div at bounding box center [388, 162] width 32 height 63
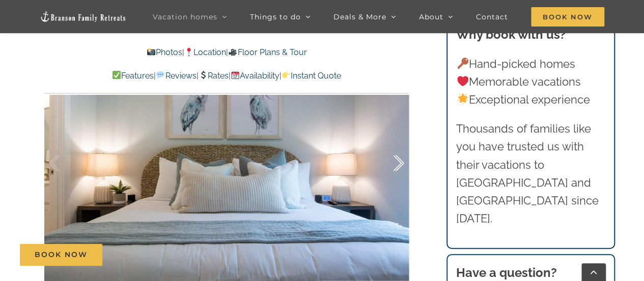
click at [399, 160] on div at bounding box center [388, 162] width 32 height 63
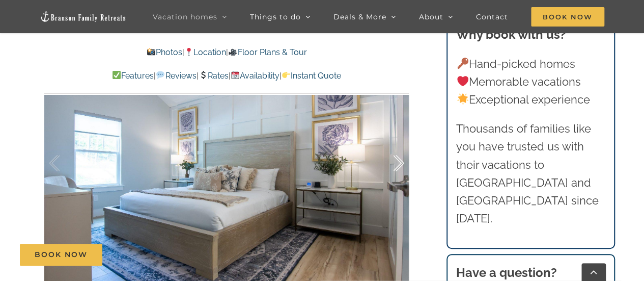
click at [399, 161] on div at bounding box center [388, 162] width 32 height 63
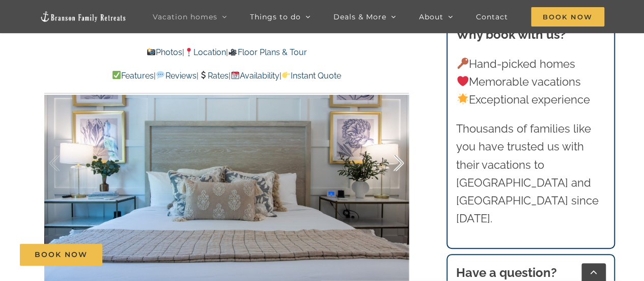
click at [399, 161] on div at bounding box center [388, 162] width 32 height 63
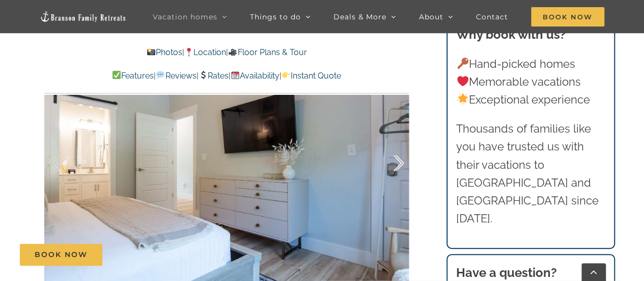
click at [399, 161] on div at bounding box center [388, 162] width 32 height 63
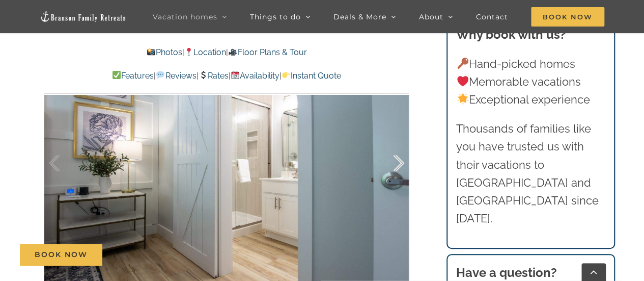
click at [399, 162] on div at bounding box center [388, 162] width 32 height 63
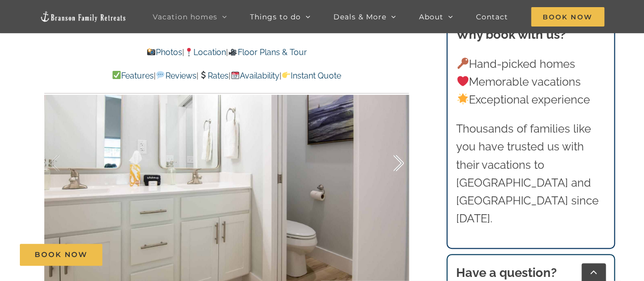
click at [399, 162] on div at bounding box center [388, 162] width 32 height 63
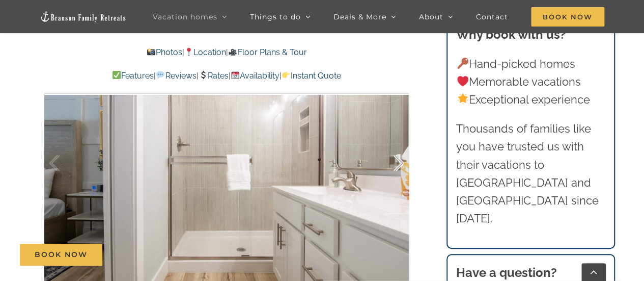
click at [399, 163] on div at bounding box center [388, 162] width 32 height 63
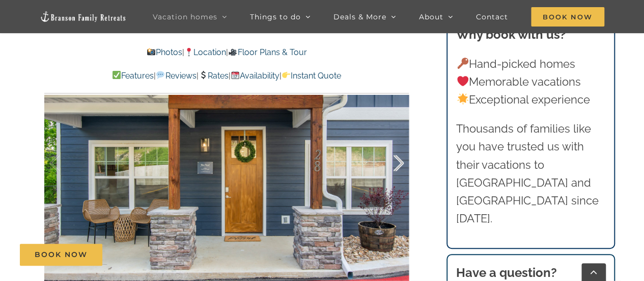
click at [400, 164] on div at bounding box center [388, 162] width 32 height 63
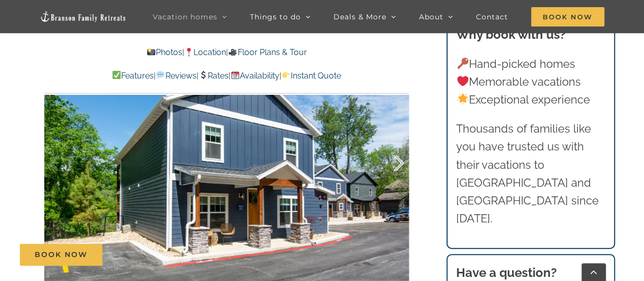
click at [400, 164] on div at bounding box center [388, 162] width 32 height 63
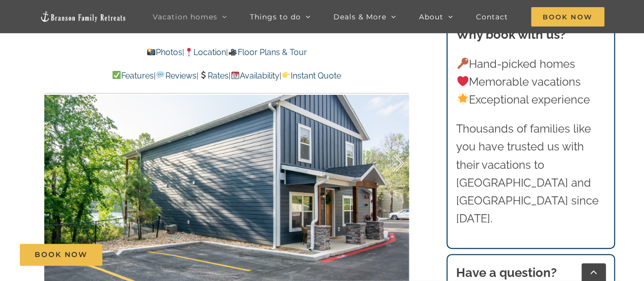
click at [400, 164] on div at bounding box center [388, 162] width 32 height 63
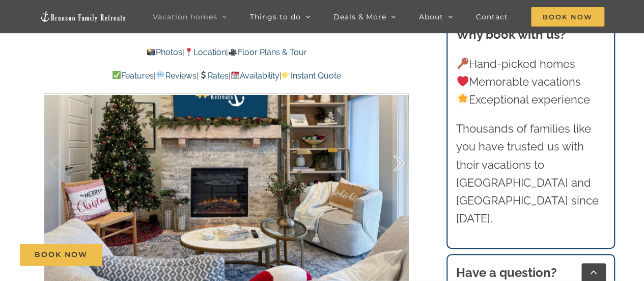
click at [400, 164] on div at bounding box center [388, 162] width 32 height 63
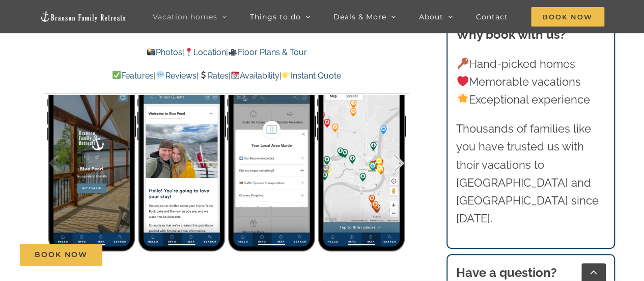
click at [400, 164] on div at bounding box center [388, 162] width 32 height 63
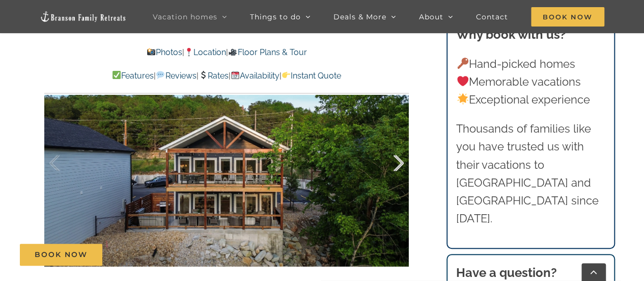
click at [400, 165] on div at bounding box center [388, 162] width 32 height 63
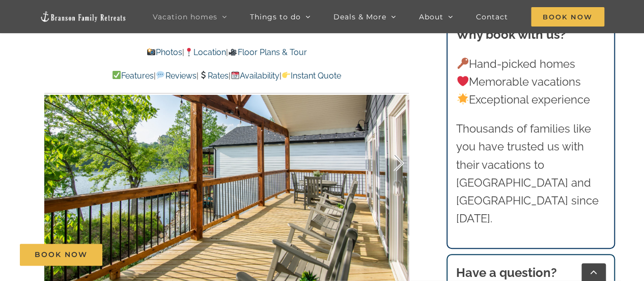
click at [400, 166] on div at bounding box center [388, 162] width 32 height 63
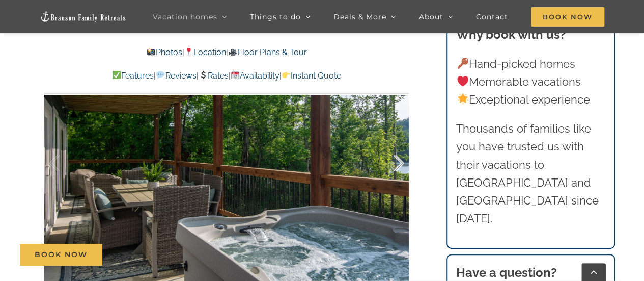
click at [400, 166] on div at bounding box center [388, 162] width 32 height 63
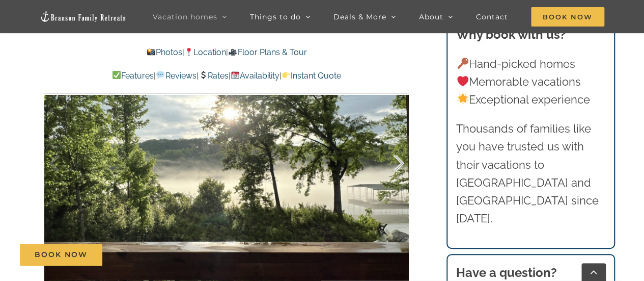
click at [400, 166] on div at bounding box center [388, 162] width 32 height 63
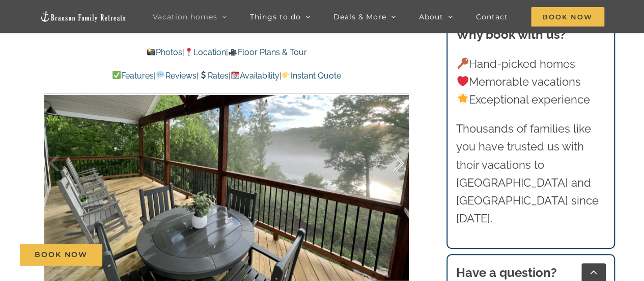
click at [401, 166] on div at bounding box center [388, 162] width 32 height 63
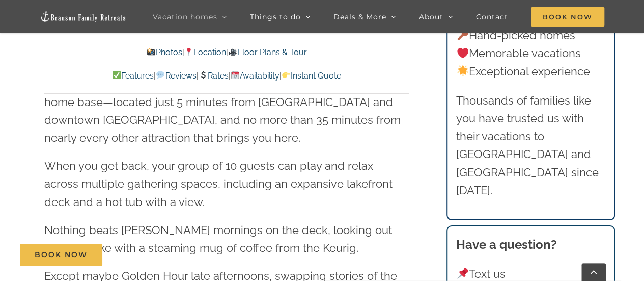
scroll to position [965, 0]
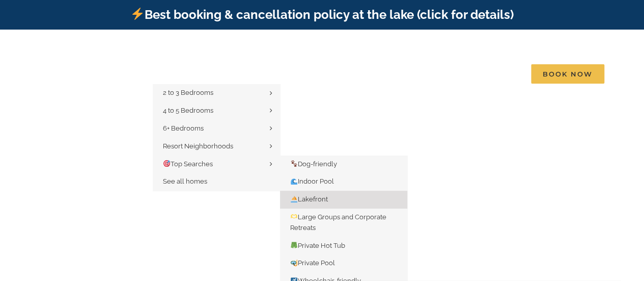
click at [314, 195] on span "Lakefront" at bounding box center [309, 199] width 38 height 8
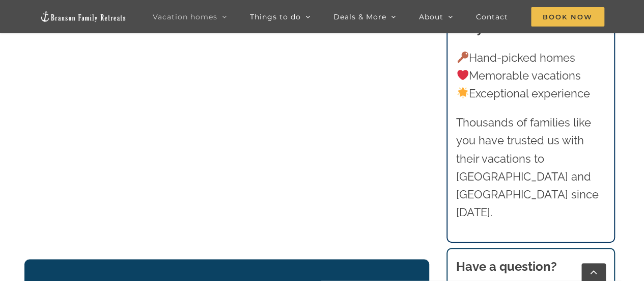
scroll to position [731, 0]
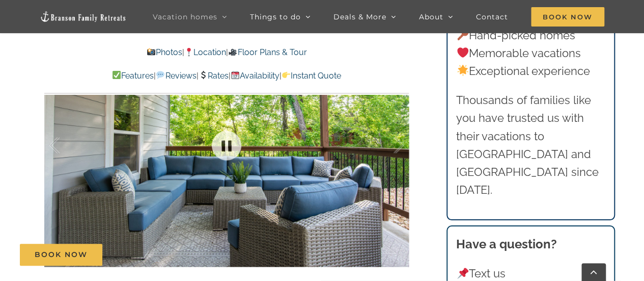
scroll to position [713, 0]
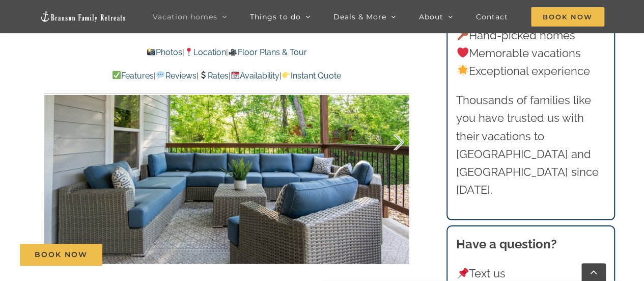
click at [393, 137] on div at bounding box center [388, 142] width 32 height 63
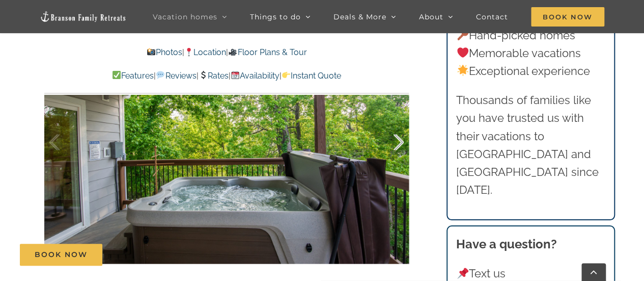
click at [393, 138] on div at bounding box center [388, 142] width 32 height 63
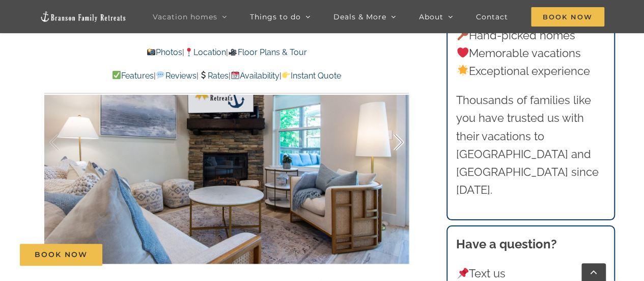
click at [393, 138] on div at bounding box center [388, 142] width 32 height 63
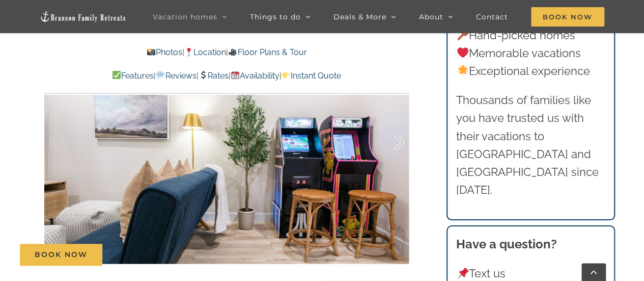
click at [393, 138] on div at bounding box center [388, 142] width 32 height 63
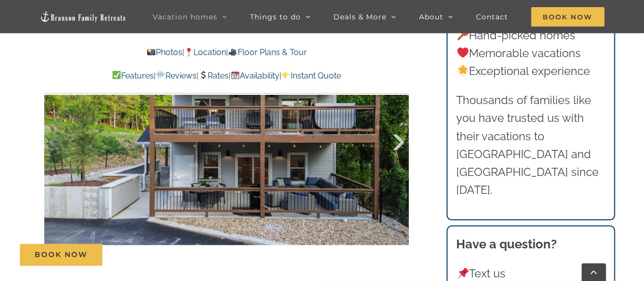
click at [393, 138] on div at bounding box center [388, 142] width 32 height 63
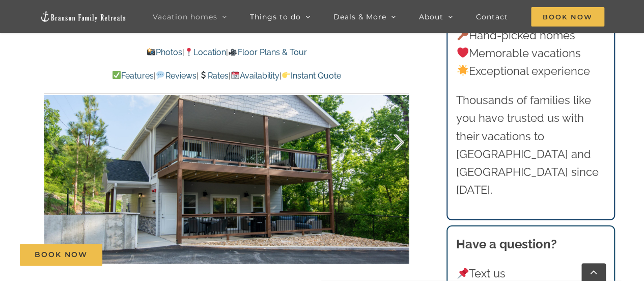
click at [393, 139] on div at bounding box center [388, 142] width 32 height 63
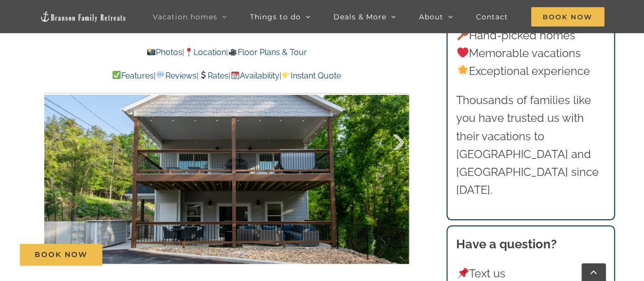
click at [393, 139] on div at bounding box center [388, 142] width 32 height 63
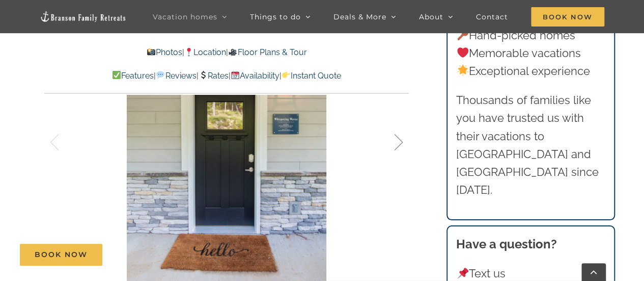
click at [393, 140] on div at bounding box center [388, 142] width 32 height 63
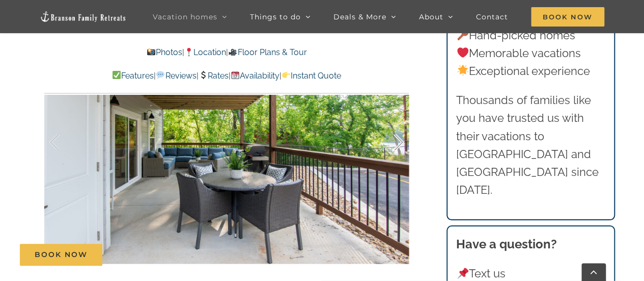
click at [393, 140] on div at bounding box center [388, 142] width 32 height 63
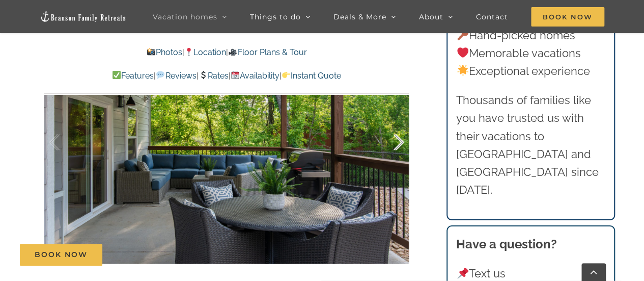
click at [393, 140] on div at bounding box center [388, 142] width 32 height 63
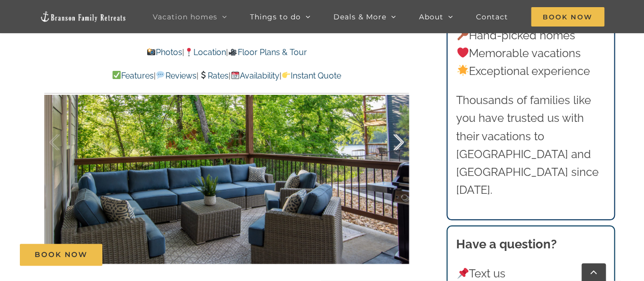
click at [393, 140] on div at bounding box center [388, 142] width 32 height 63
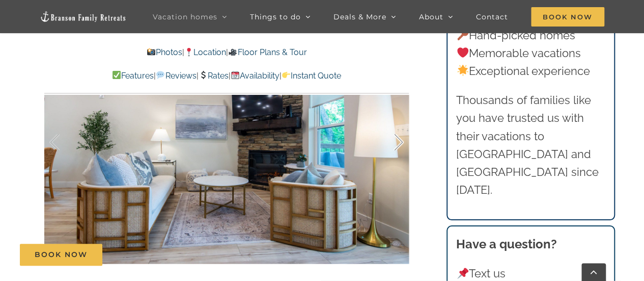
click at [393, 134] on div at bounding box center [388, 142] width 32 height 63
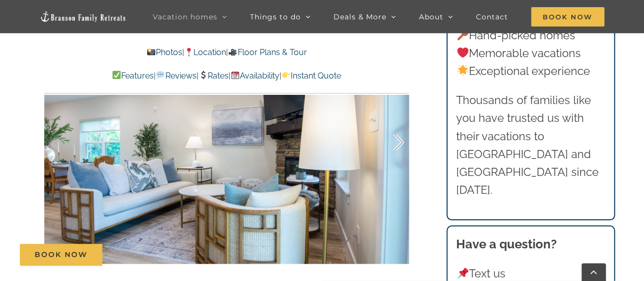
click at [393, 136] on div at bounding box center [388, 142] width 32 height 63
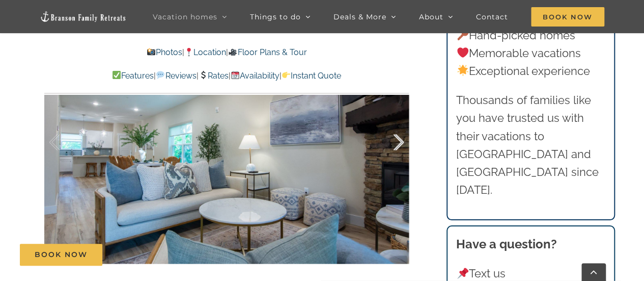
click at [393, 138] on div at bounding box center [388, 142] width 32 height 63
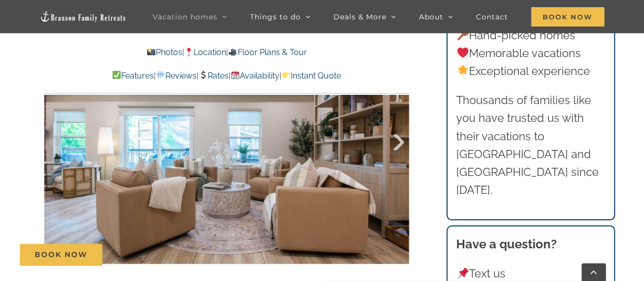
click at [393, 140] on div at bounding box center [388, 142] width 32 height 63
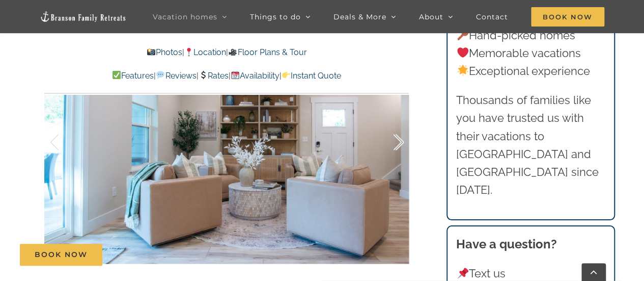
click at [394, 142] on div at bounding box center [388, 142] width 32 height 63
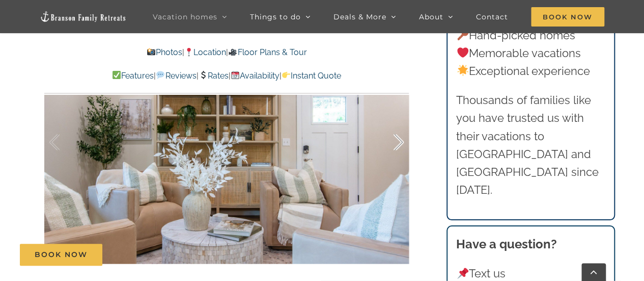
click at [395, 142] on div at bounding box center [388, 142] width 32 height 63
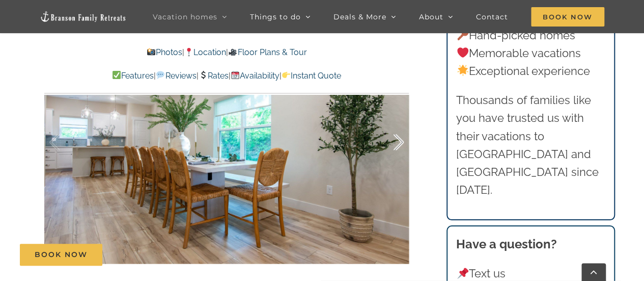
click at [395, 144] on div at bounding box center [388, 142] width 32 height 63
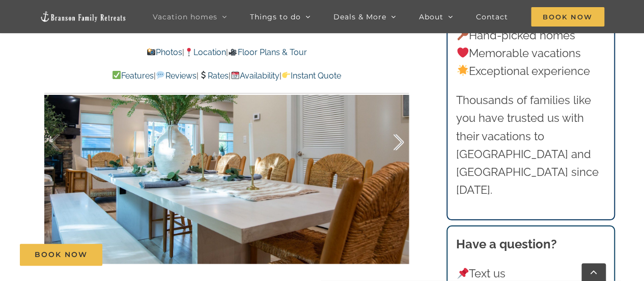
click at [395, 147] on div at bounding box center [388, 142] width 32 height 63
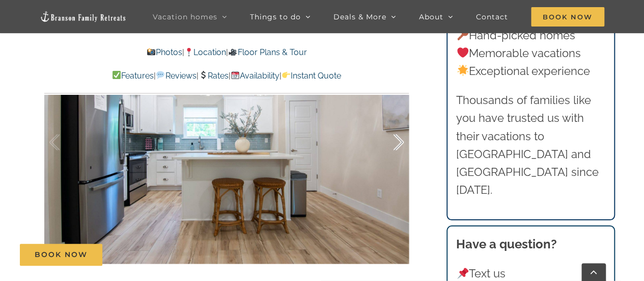
click at [396, 148] on div at bounding box center [388, 142] width 32 height 63
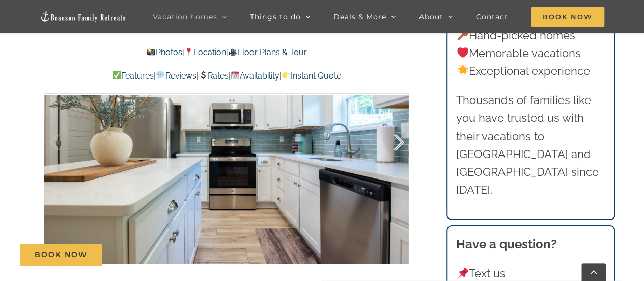
click at [396, 150] on div at bounding box center [388, 142] width 32 height 63
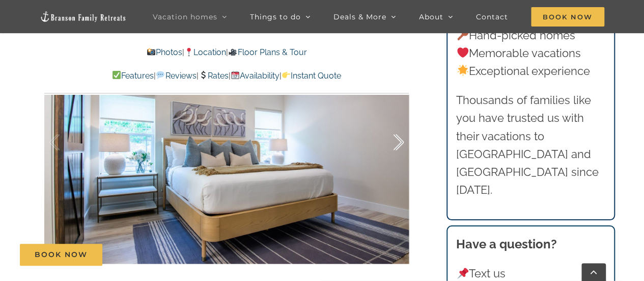
click at [396, 151] on div at bounding box center [388, 142] width 32 height 63
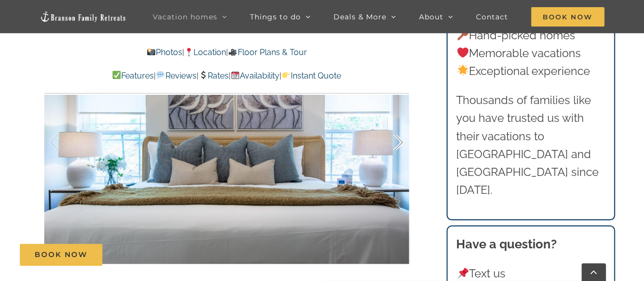
click at [397, 154] on div at bounding box center [388, 142] width 32 height 63
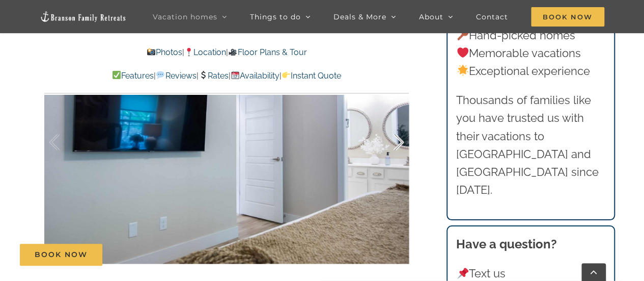
click at [398, 156] on div at bounding box center [388, 142] width 32 height 63
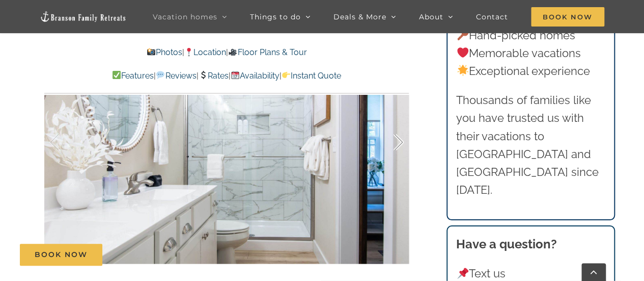
click at [398, 157] on div at bounding box center [388, 142] width 32 height 63
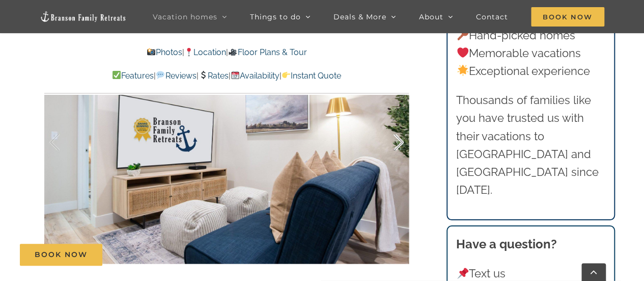
click at [398, 159] on div at bounding box center [388, 142] width 32 height 63
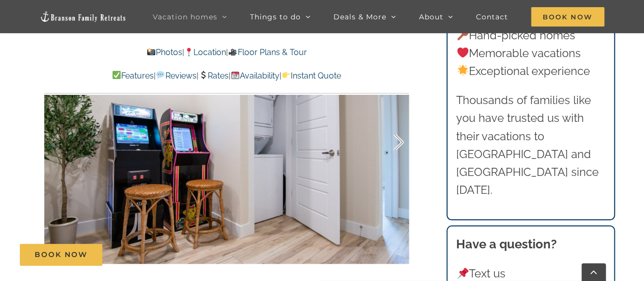
click at [398, 159] on div at bounding box center [388, 142] width 32 height 63
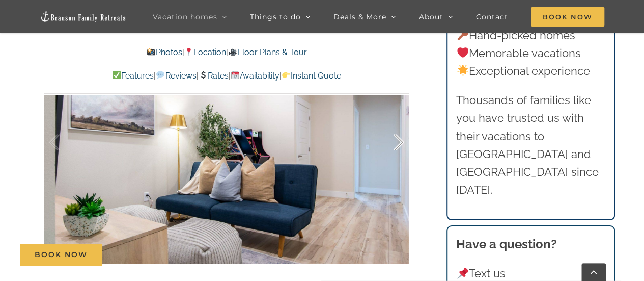
click at [398, 159] on div at bounding box center [388, 142] width 32 height 63
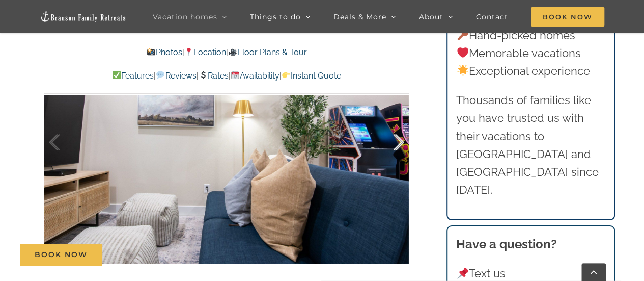
click at [399, 161] on div at bounding box center [388, 142] width 32 height 63
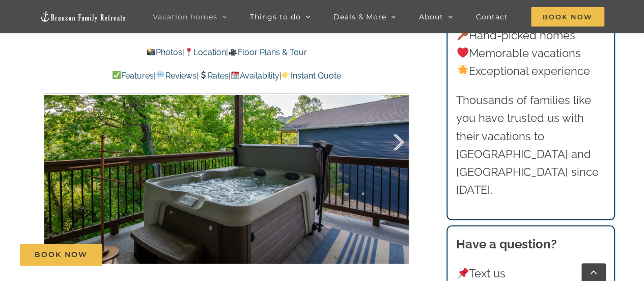
click at [399, 154] on div at bounding box center [388, 142] width 32 height 63
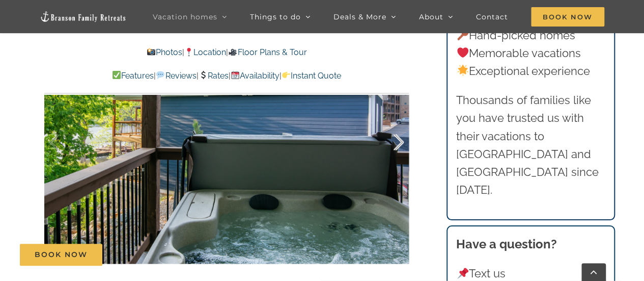
click at [398, 152] on div at bounding box center [388, 142] width 32 height 63
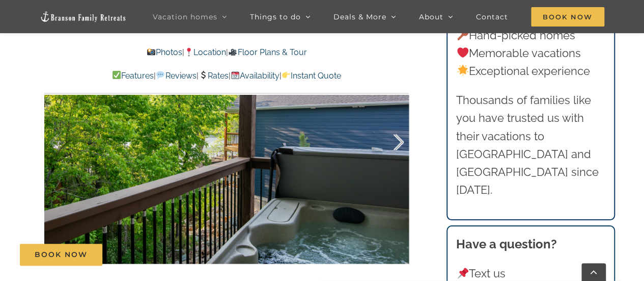
click at [398, 152] on div at bounding box center [388, 142] width 32 height 63
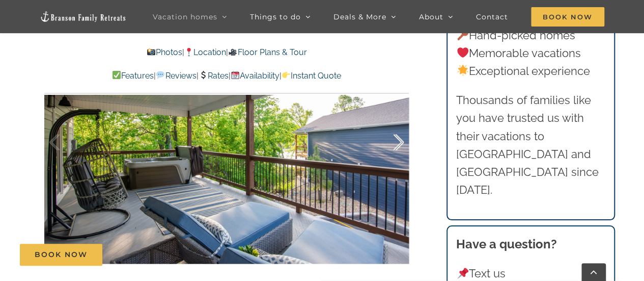
click at [398, 154] on div at bounding box center [388, 142] width 32 height 63
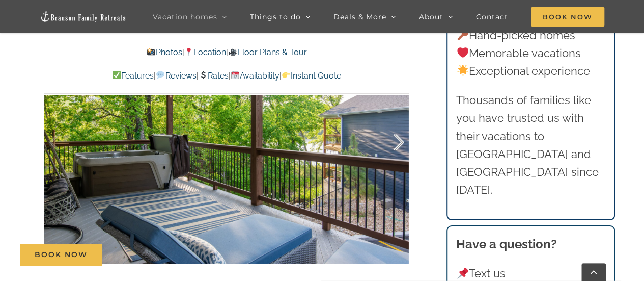
click at [397, 154] on div at bounding box center [388, 142] width 32 height 63
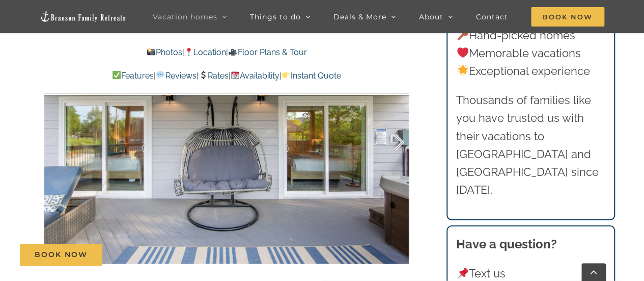
click at [397, 155] on div at bounding box center [388, 142] width 32 height 63
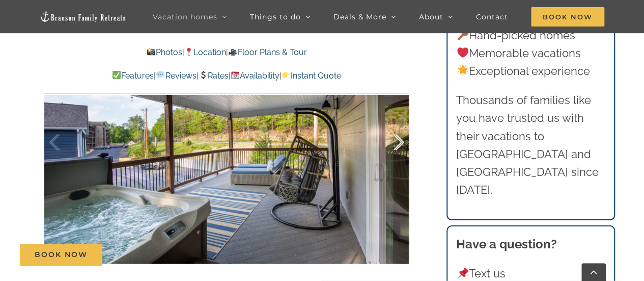
click at [397, 156] on div at bounding box center [388, 142] width 32 height 63
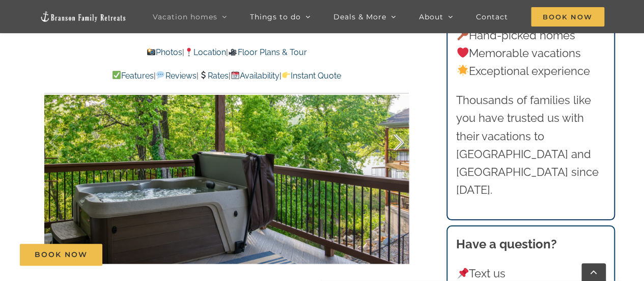
click at [397, 156] on div at bounding box center [388, 142] width 32 height 63
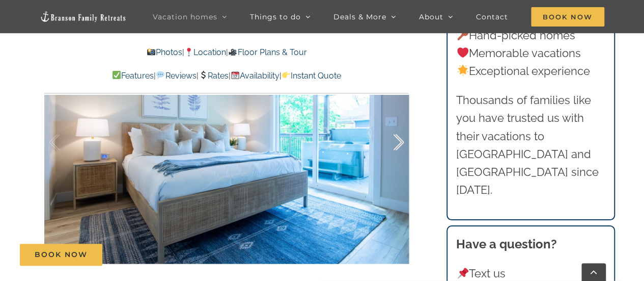
click at [396, 156] on div at bounding box center [388, 142] width 32 height 63
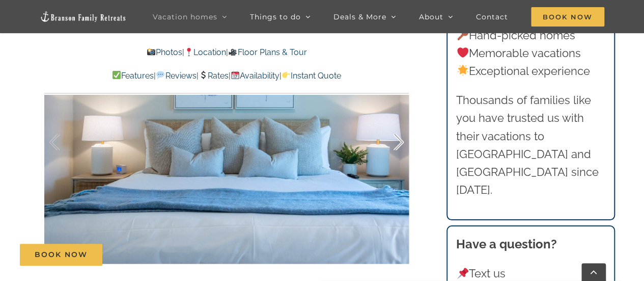
click at [397, 158] on div at bounding box center [388, 142] width 32 height 63
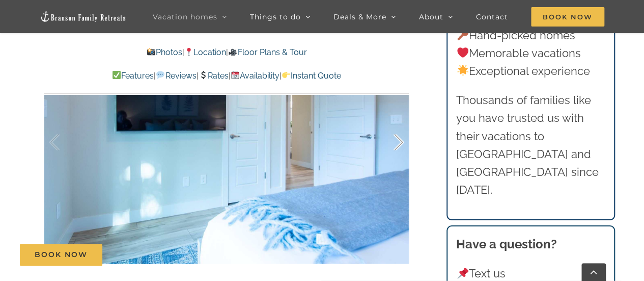
click at [397, 158] on div at bounding box center [388, 142] width 32 height 63
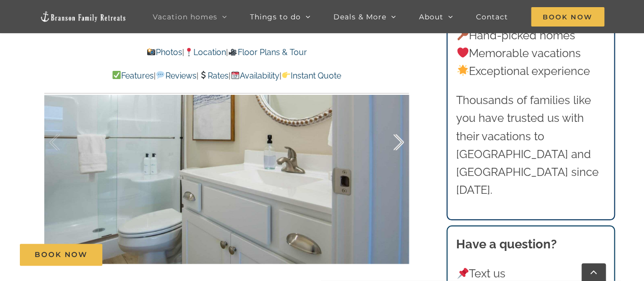
click at [397, 161] on div at bounding box center [388, 142] width 32 height 63
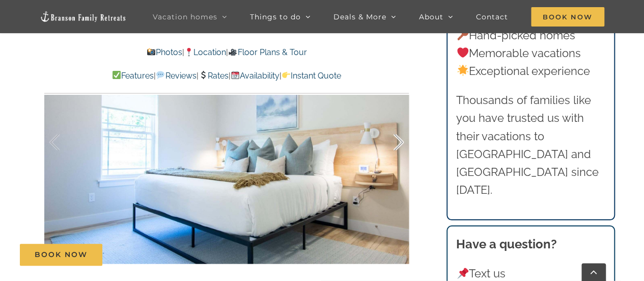
click at [397, 165] on div at bounding box center [388, 142] width 32 height 63
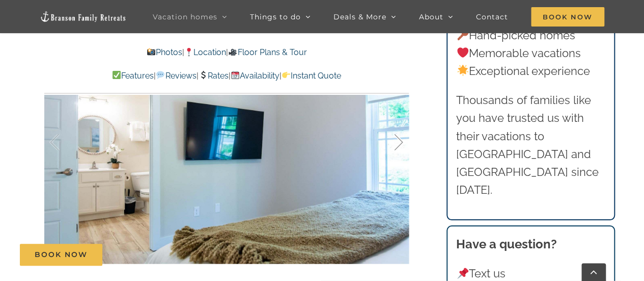
click at [397, 166] on div at bounding box center [388, 142] width 32 height 63
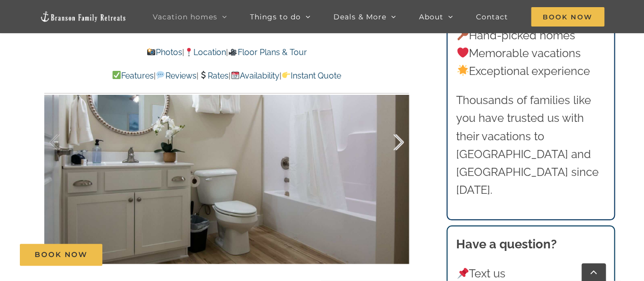
click at [397, 169] on div at bounding box center [388, 142] width 32 height 63
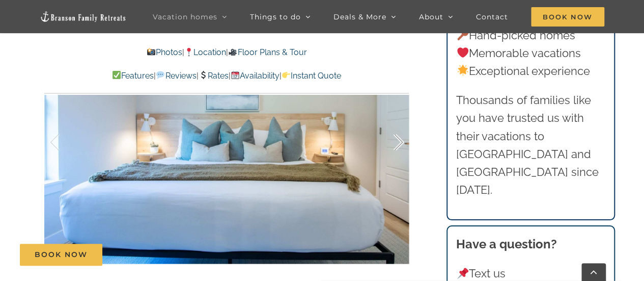
click at [397, 171] on div at bounding box center [388, 142] width 32 height 63
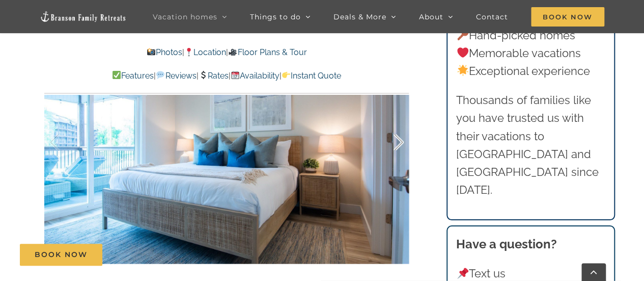
click at [398, 173] on div at bounding box center [388, 142] width 32 height 63
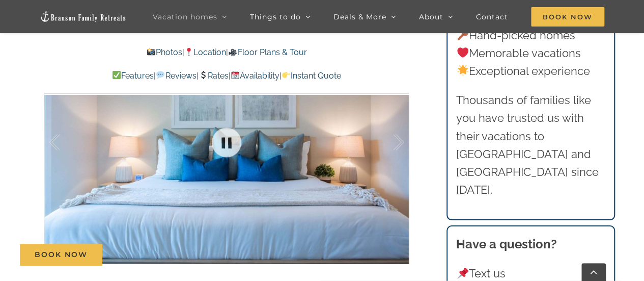
click at [398, 175] on div at bounding box center [226, 142] width 365 height 300
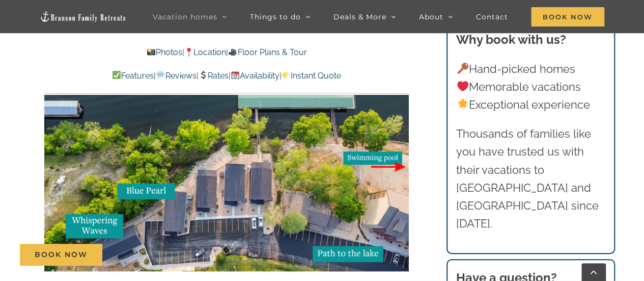
scroll to position [2116, 0]
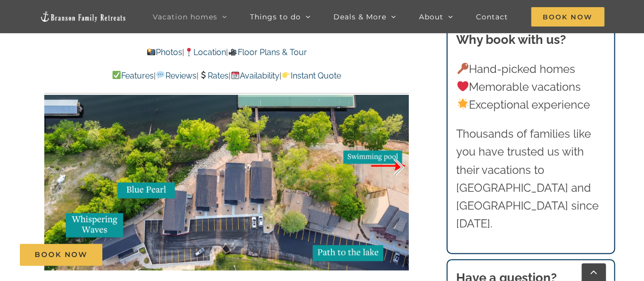
click at [393, 142] on div at bounding box center [388, 166] width 32 height 63
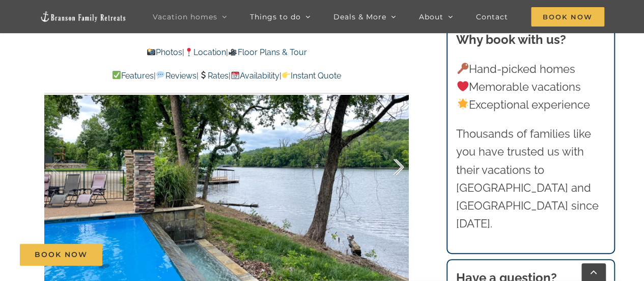
click at [398, 143] on div at bounding box center [388, 166] width 32 height 63
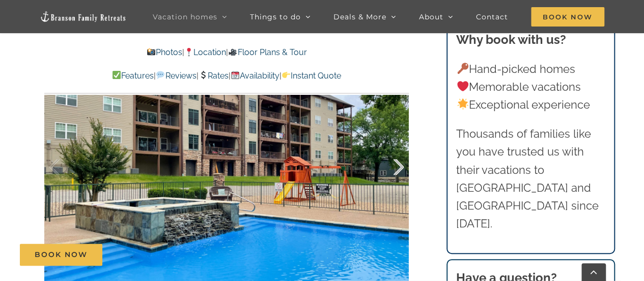
click at [395, 149] on div at bounding box center [388, 166] width 32 height 63
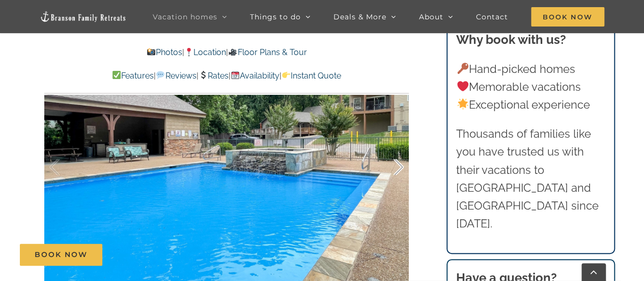
click at [395, 149] on div at bounding box center [388, 166] width 32 height 63
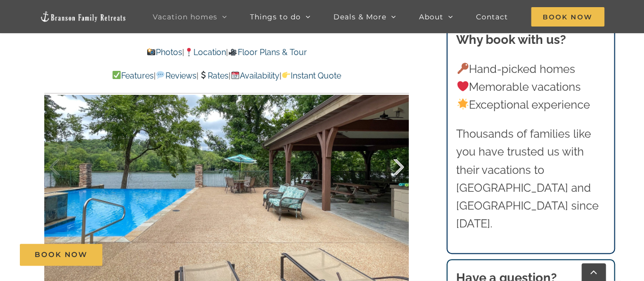
click at [395, 149] on div at bounding box center [388, 166] width 32 height 63
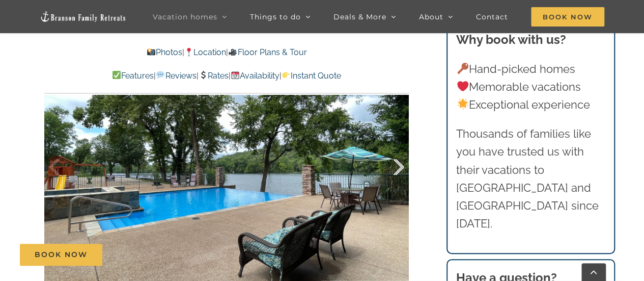
click at [395, 149] on div at bounding box center [388, 166] width 32 height 63
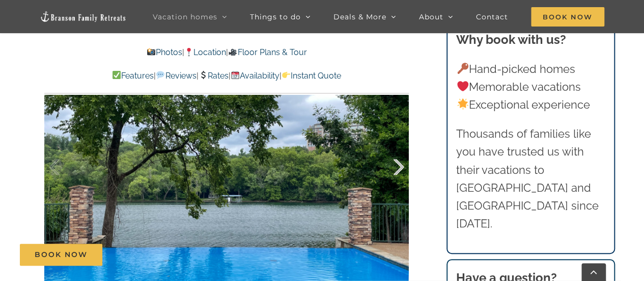
click at [395, 149] on div at bounding box center [388, 166] width 32 height 63
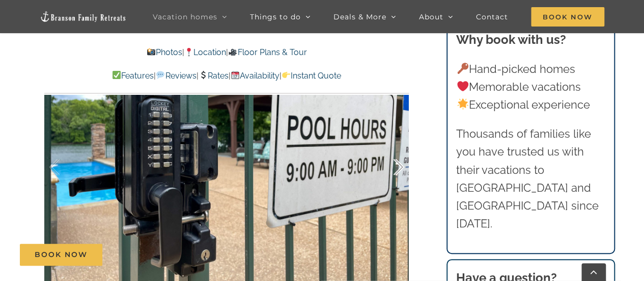
click at [395, 149] on div at bounding box center [388, 166] width 32 height 63
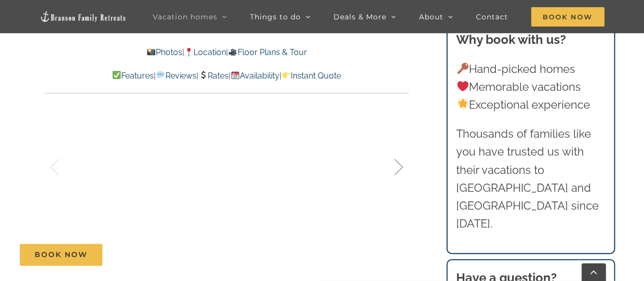
click at [395, 149] on div at bounding box center [388, 166] width 32 height 63
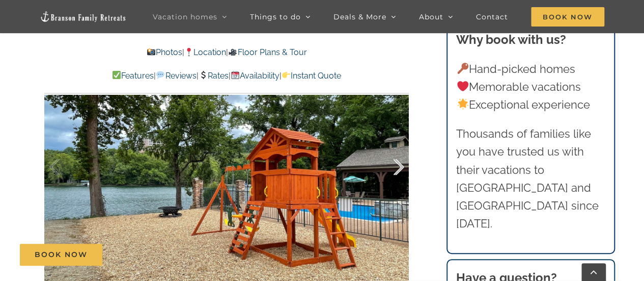
click at [395, 149] on div at bounding box center [388, 166] width 32 height 63
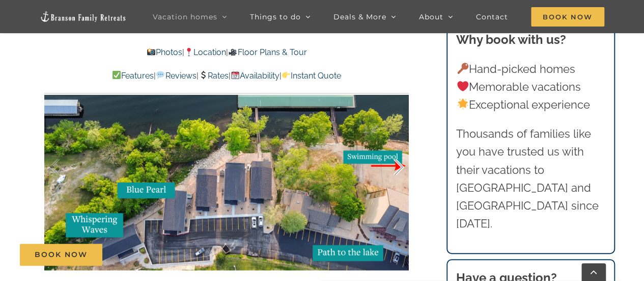
click at [396, 150] on div at bounding box center [388, 166] width 32 height 63
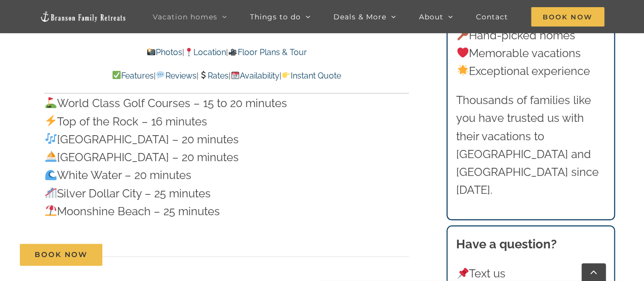
scroll to position [2778, 0]
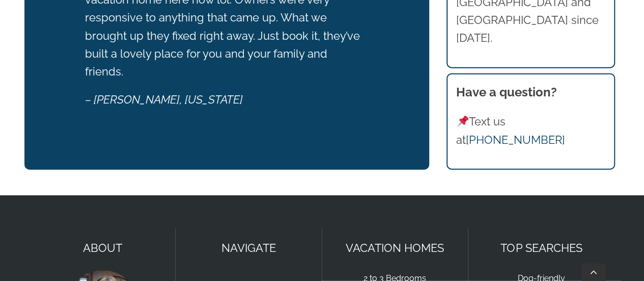
scroll to position [731, 0]
